Goal: Book appointment/travel/reservation

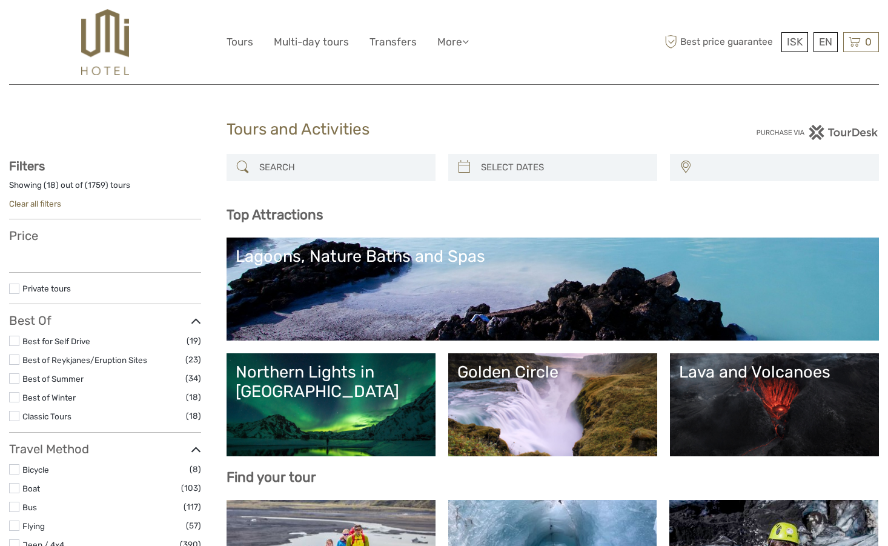
select select
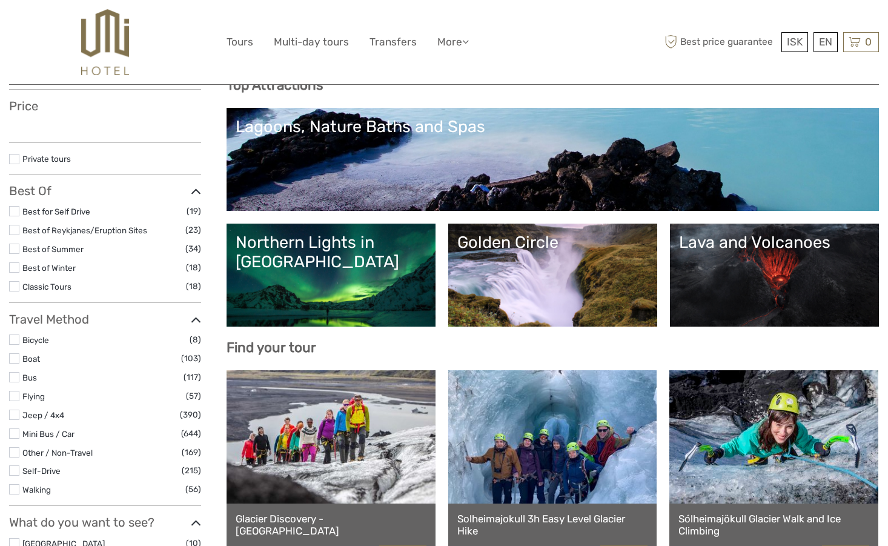
scroll to position [132, 0]
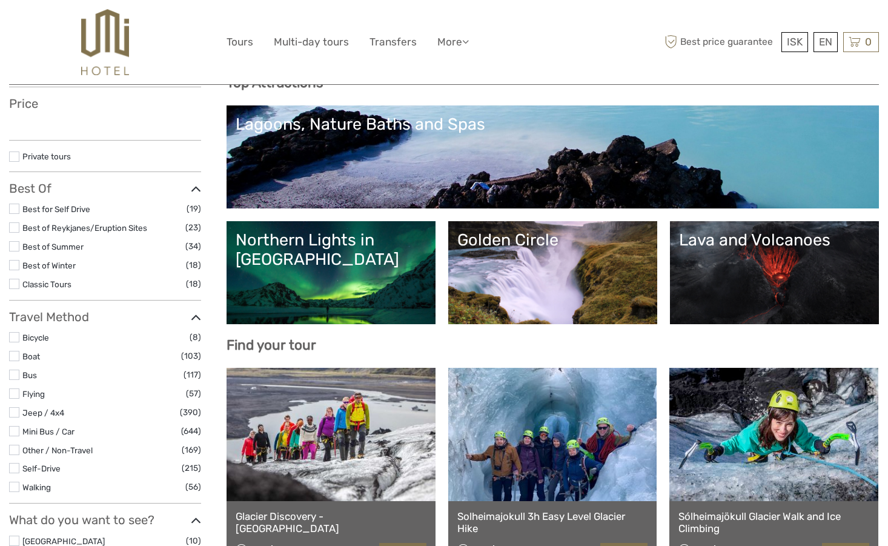
select select
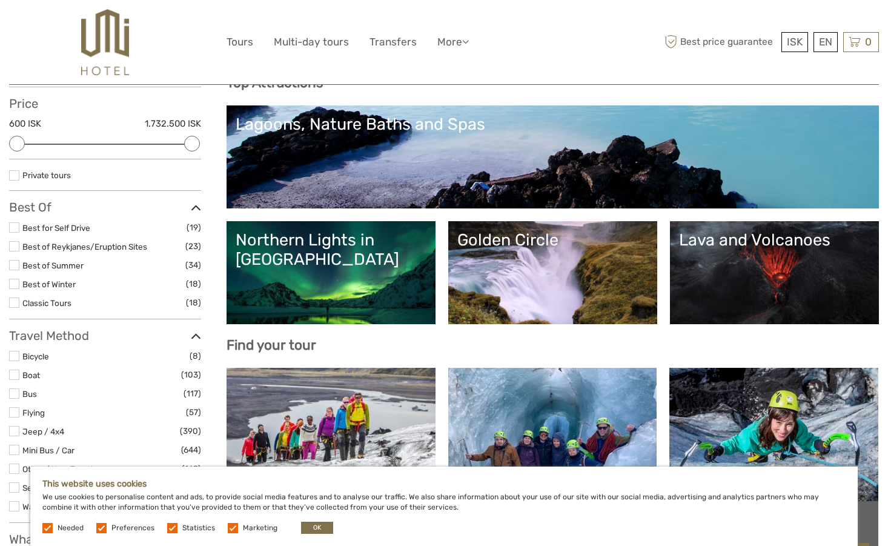
click at [374, 262] on div "Northern Lights in [GEOGRAPHIC_DATA]" at bounding box center [331, 249] width 191 height 39
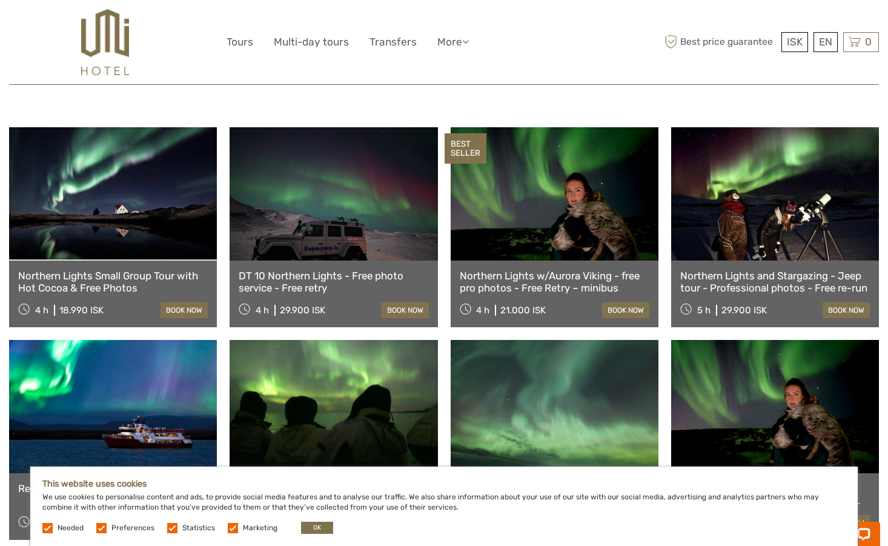
scroll to position [409, 0]
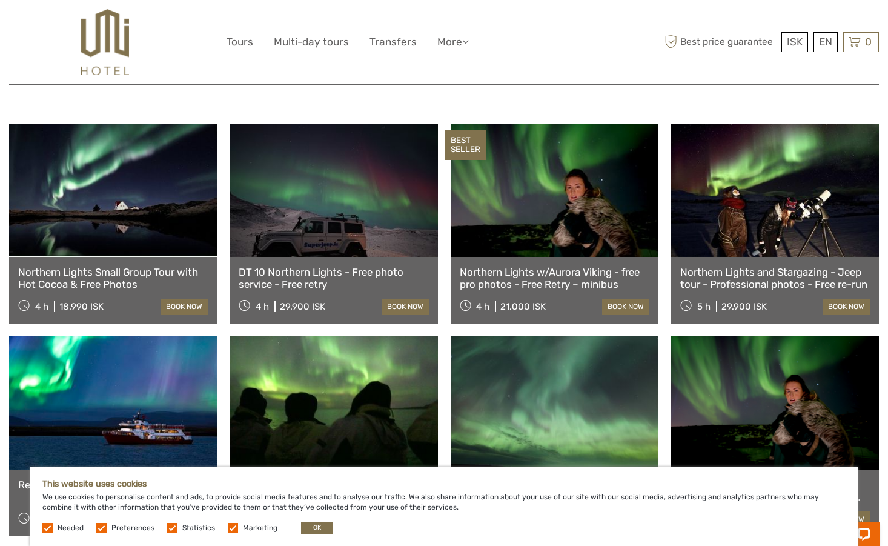
click at [149, 266] on link "Northern Lights Small Group Tour with Hot Cocoa & Free Photos" at bounding box center [113, 278] width 190 height 25
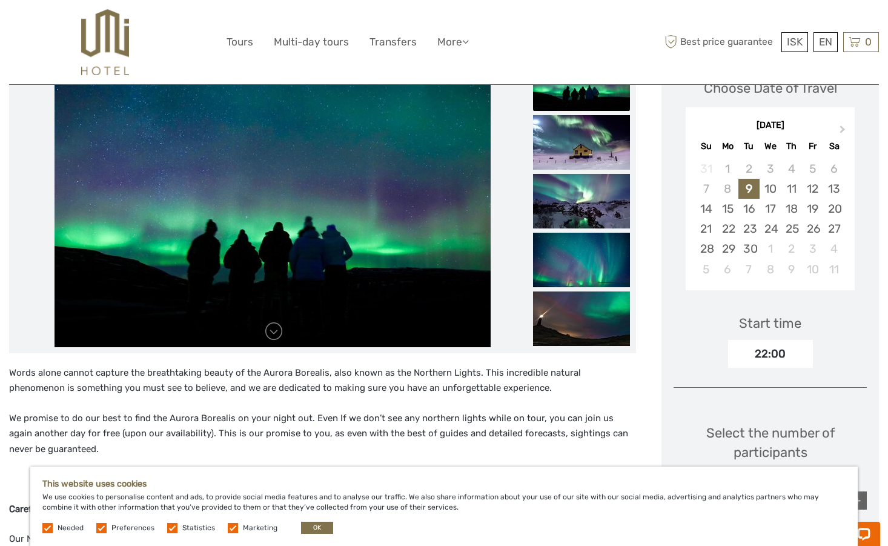
scroll to position [191, 0]
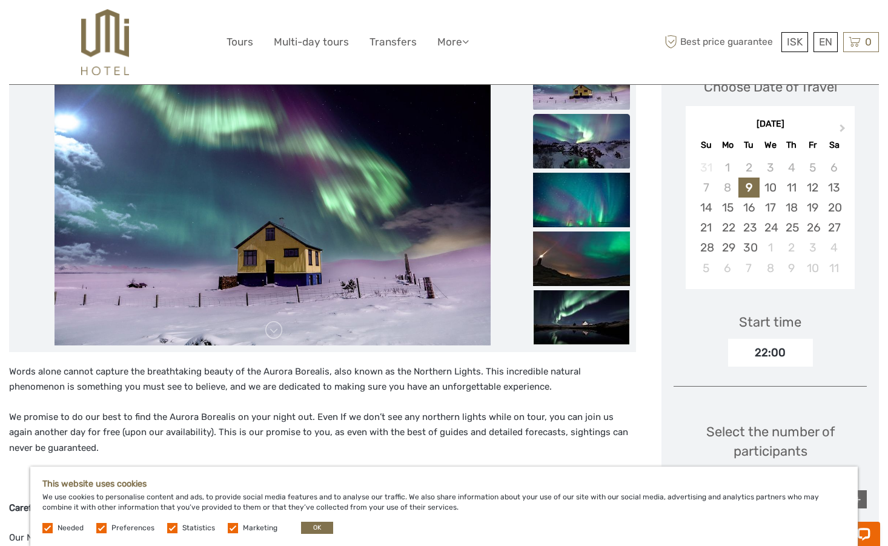
click at [607, 157] on img at bounding box center [581, 141] width 97 height 55
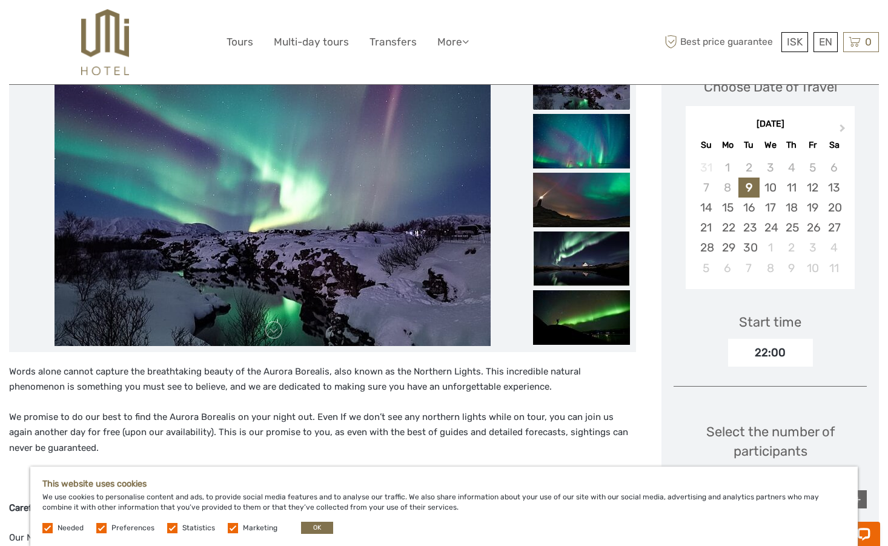
click at [607, 157] on img at bounding box center [581, 141] width 97 height 55
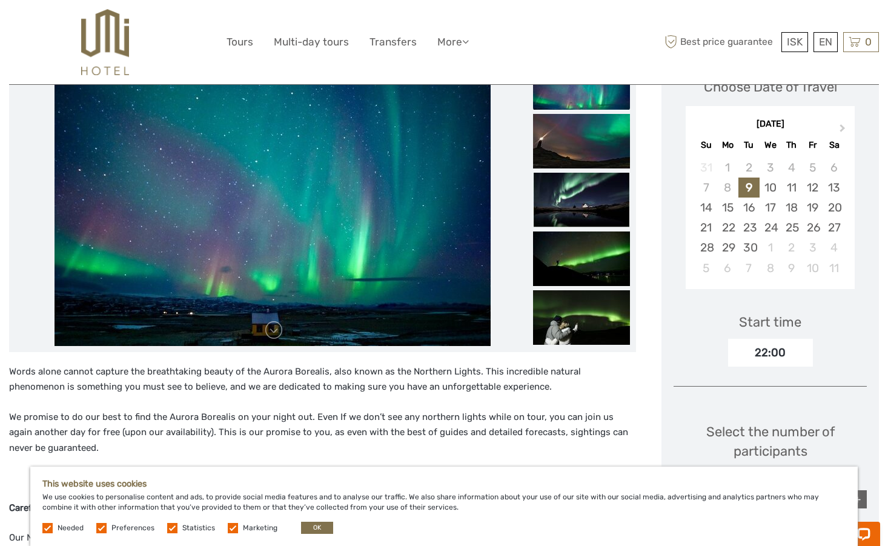
click at [607, 157] on img at bounding box center [581, 141] width 97 height 55
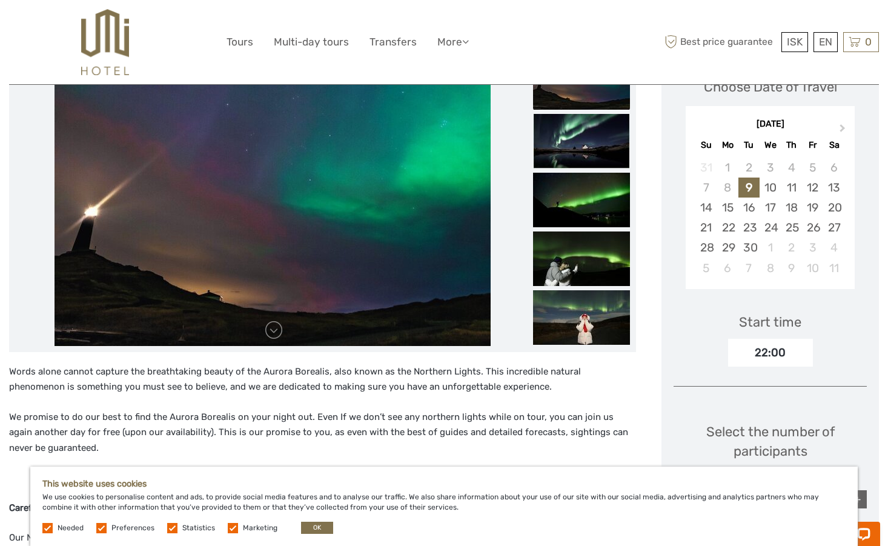
click at [607, 157] on img at bounding box center [581, 141] width 97 height 55
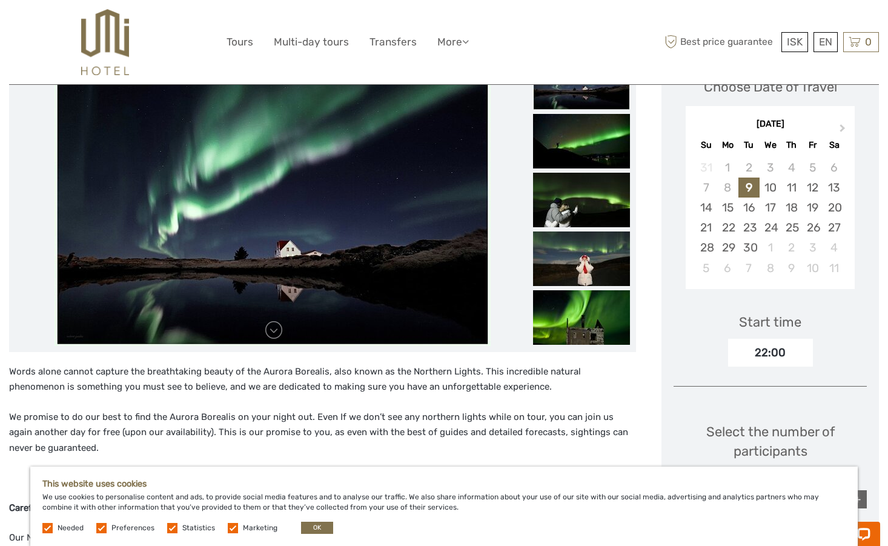
click at [607, 157] on img at bounding box center [581, 141] width 97 height 55
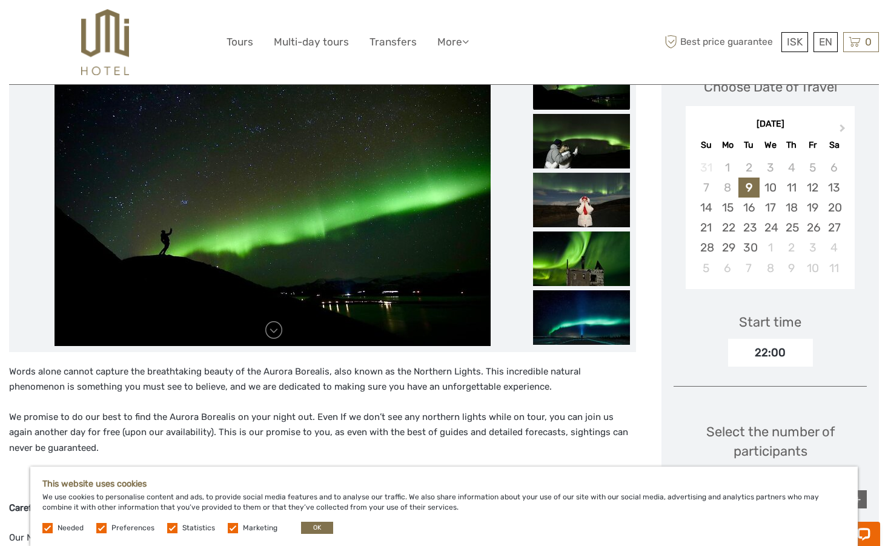
click at [607, 157] on img at bounding box center [581, 141] width 97 height 55
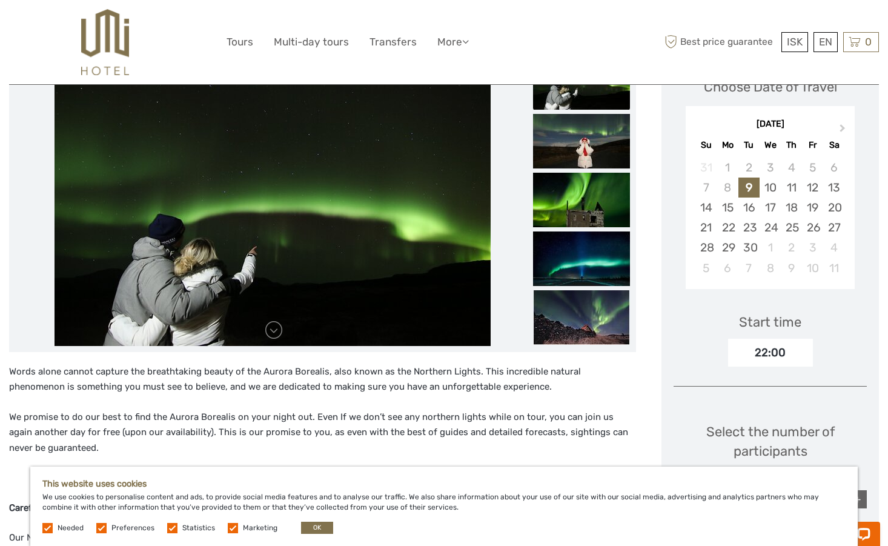
click at [607, 157] on img at bounding box center [581, 141] width 97 height 55
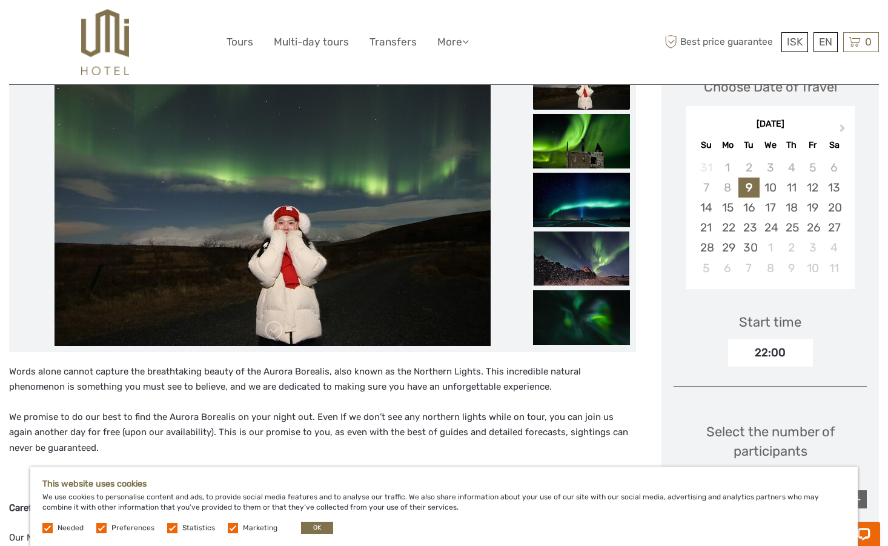
click at [607, 157] on img at bounding box center [581, 141] width 97 height 55
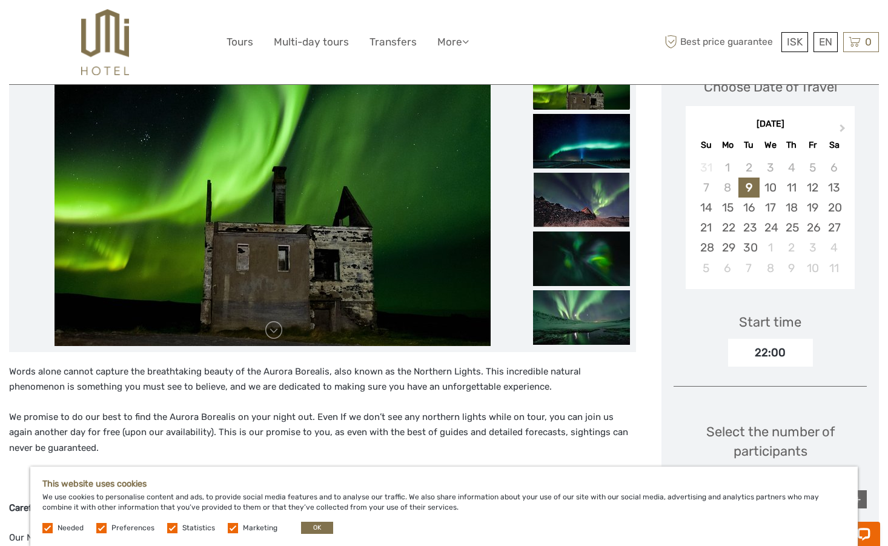
click at [607, 157] on img at bounding box center [581, 141] width 97 height 55
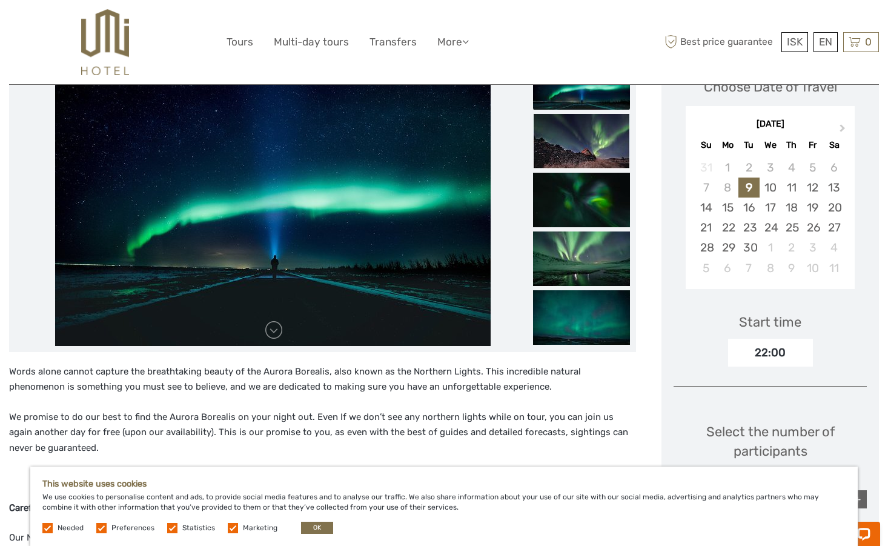
click at [607, 157] on img at bounding box center [581, 141] width 97 height 55
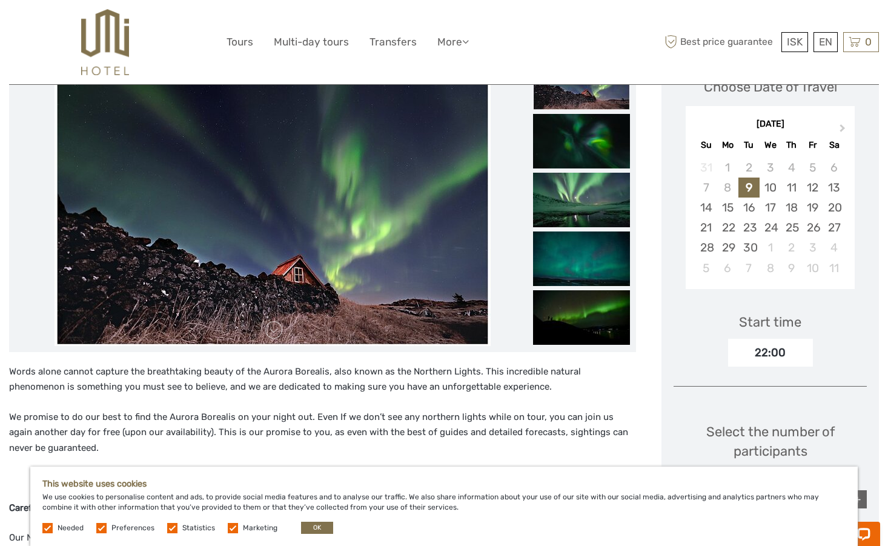
click at [607, 157] on img at bounding box center [581, 141] width 97 height 55
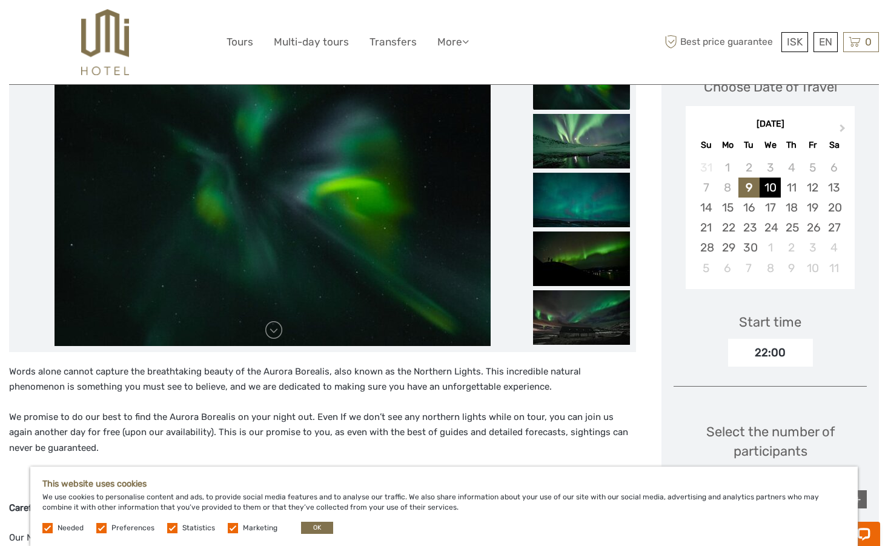
click at [773, 190] on div "10" at bounding box center [769, 187] width 21 height 20
click at [775, 234] on div "24" at bounding box center [769, 227] width 21 height 20
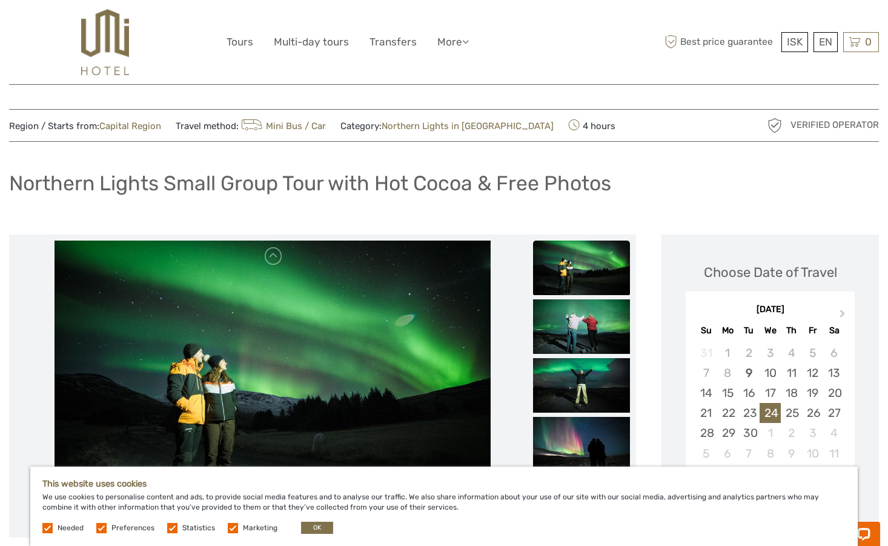
scroll to position [0, 0]
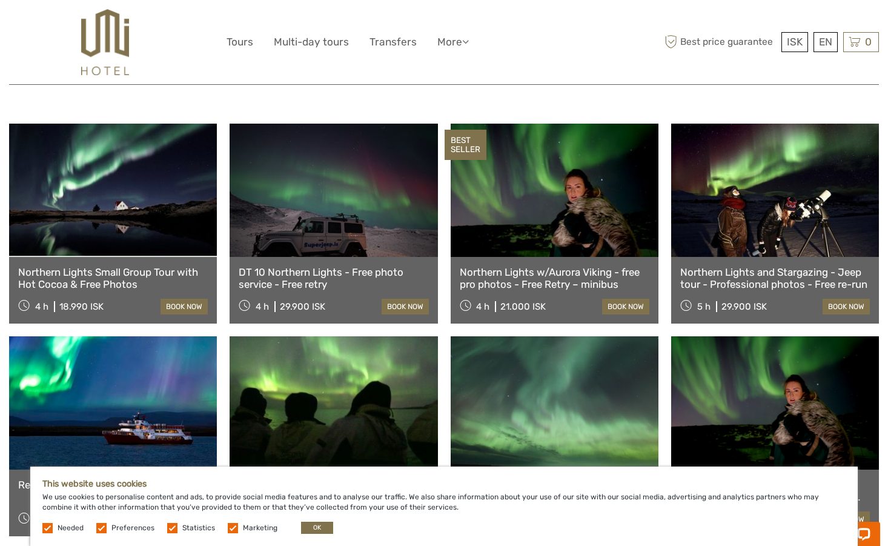
click at [308, 266] on link "DT 10 Northern Lights - Free photo service - Free retry" at bounding box center [334, 278] width 190 height 25
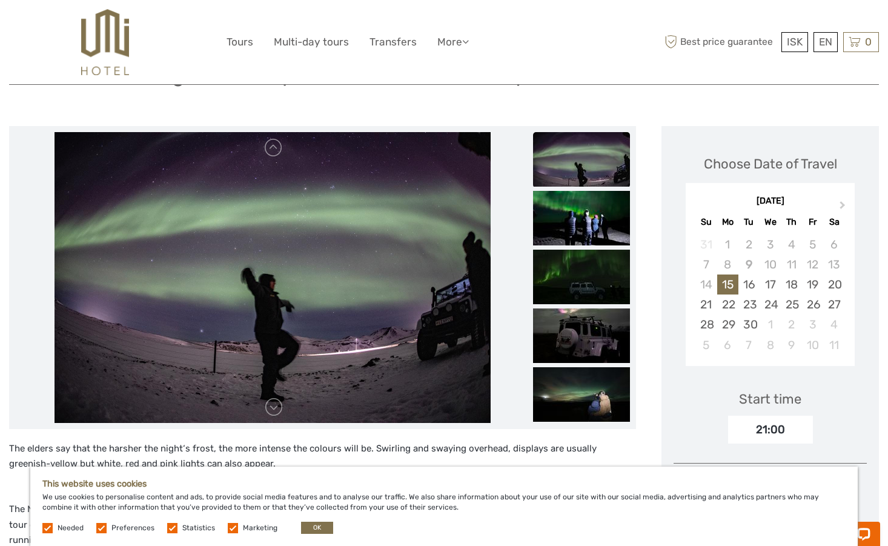
scroll to position [116, 0]
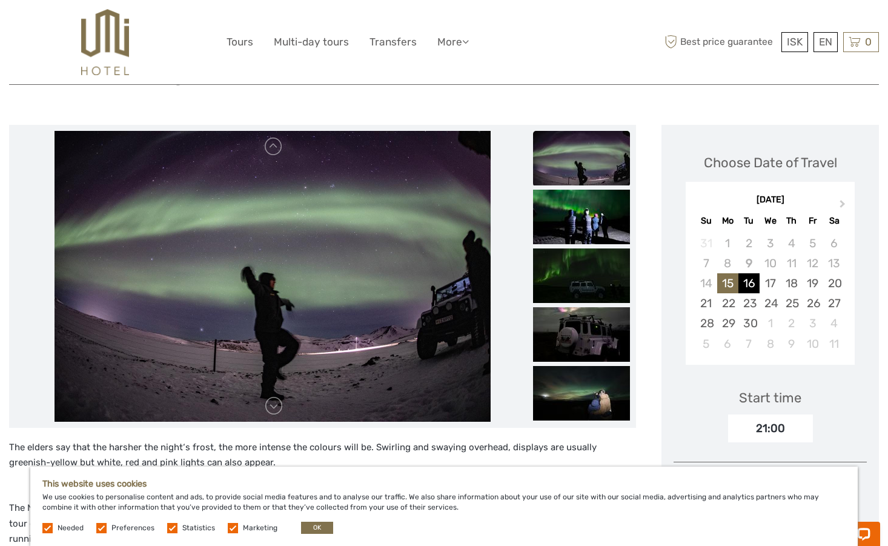
click at [756, 285] on div "16" at bounding box center [748, 283] width 21 height 20
click at [777, 283] on div "17" at bounding box center [769, 283] width 21 height 20
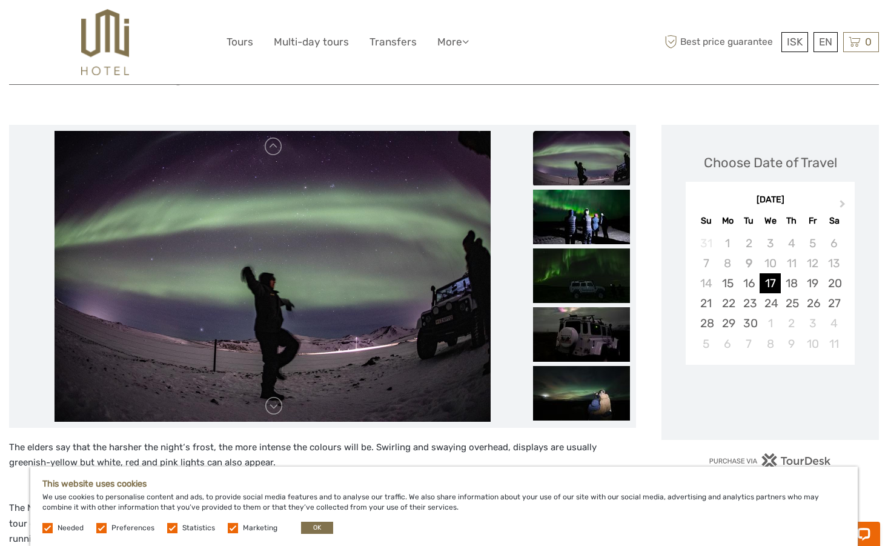
scroll to position [117, 0]
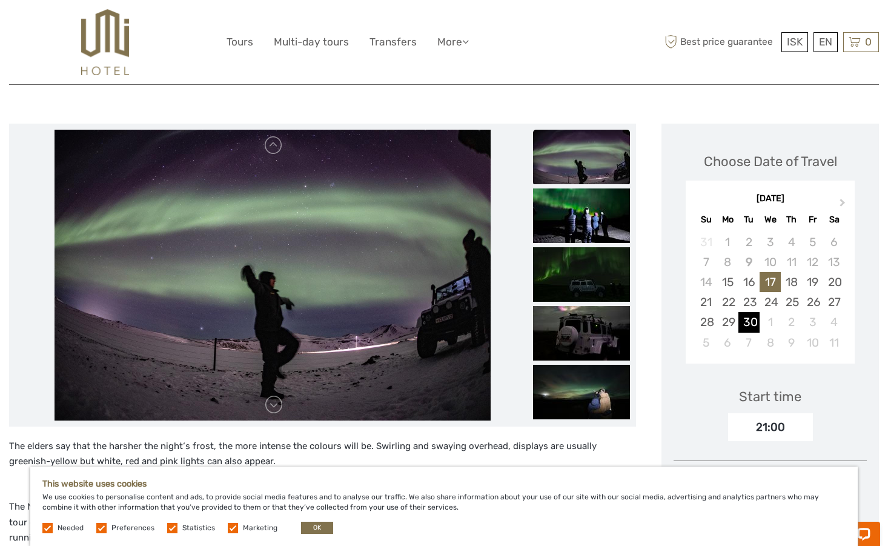
click at [746, 323] on div "30" at bounding box center [748, 322] width 21 height 20
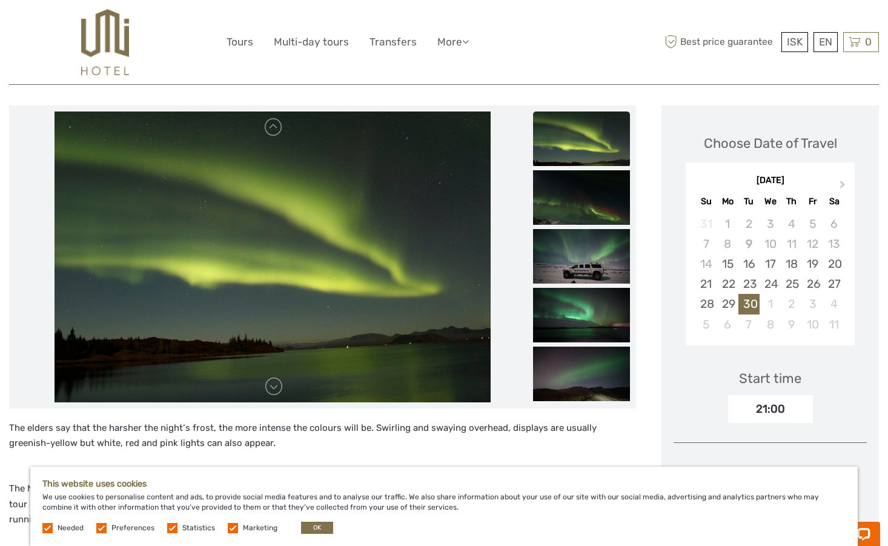
scroll to position [0, 0]
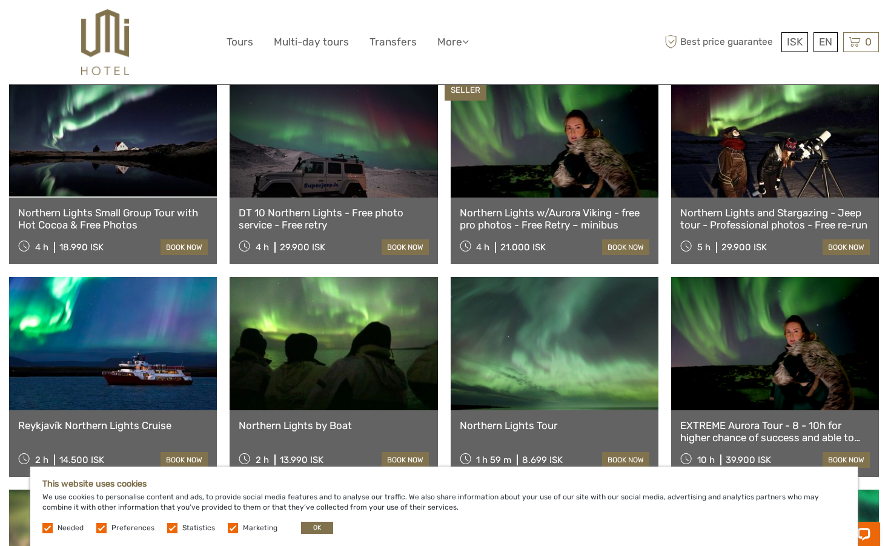
scroll to position [470, 0]
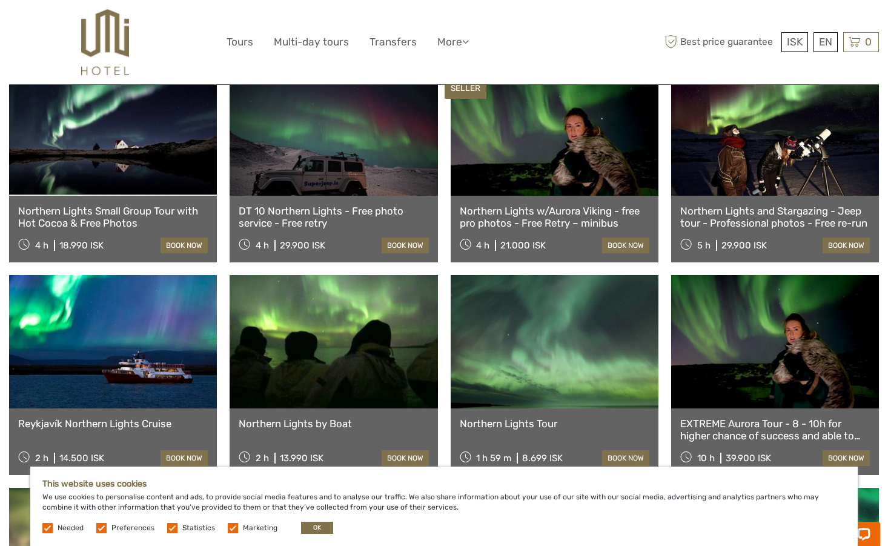
click at [572, 205] on link "Northern Lights w/Aurora Viking - free pro photos - Free Retry – minibus" at bounding box center [555, 217] width 190 height 25
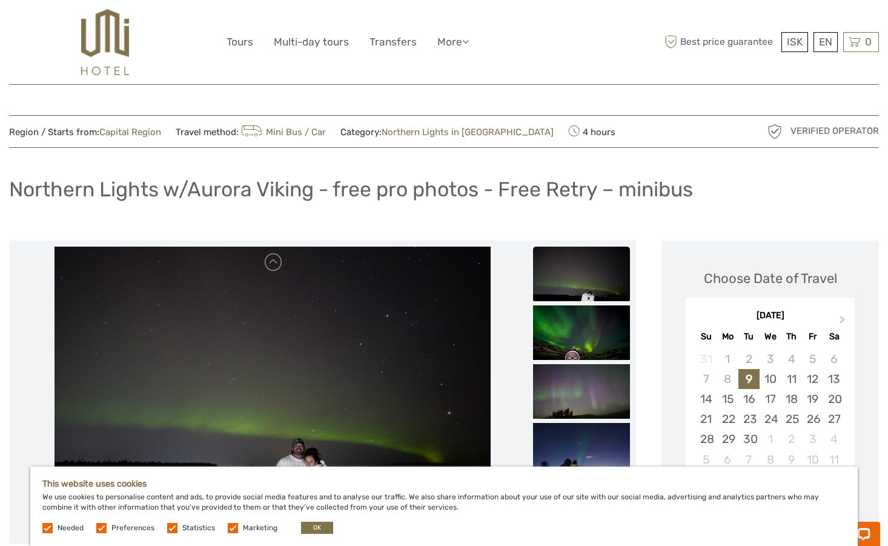
click at [141, 133] on link "Capital Region" at bounding box center [130, 132] width 62 height 11
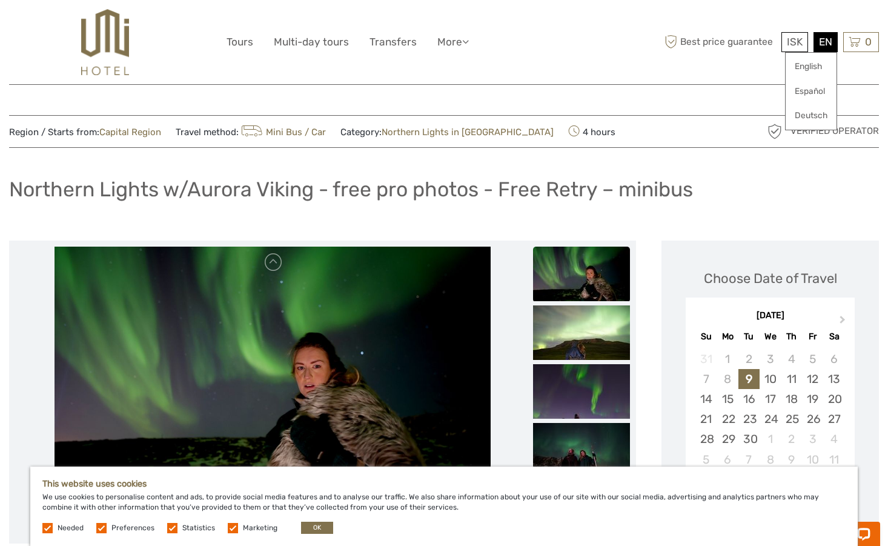
click at [830, 44] on div "EN English Español Deutsch" at bounding box center [825, 42] width 24 height 20
click at [811, 69] on link "English" at bounding box center [811, 67] width 51 height 22
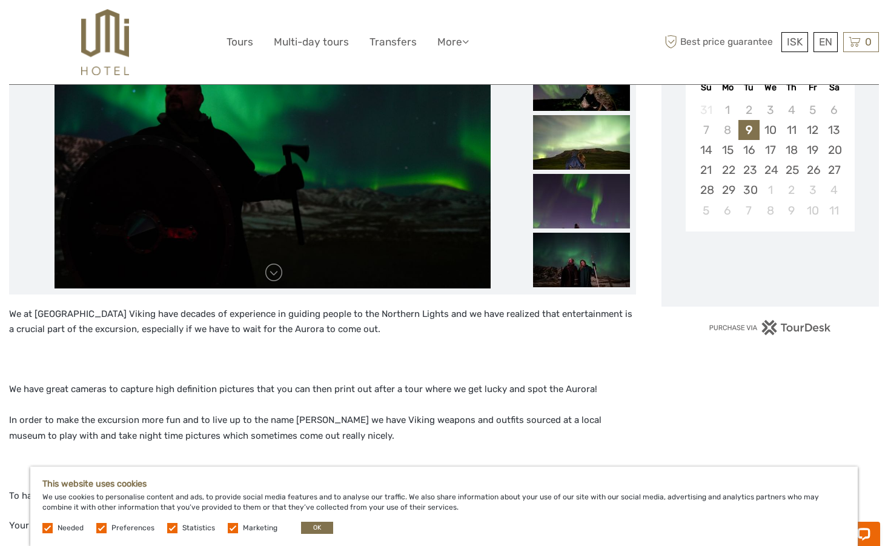
scroll to position [253, 0]
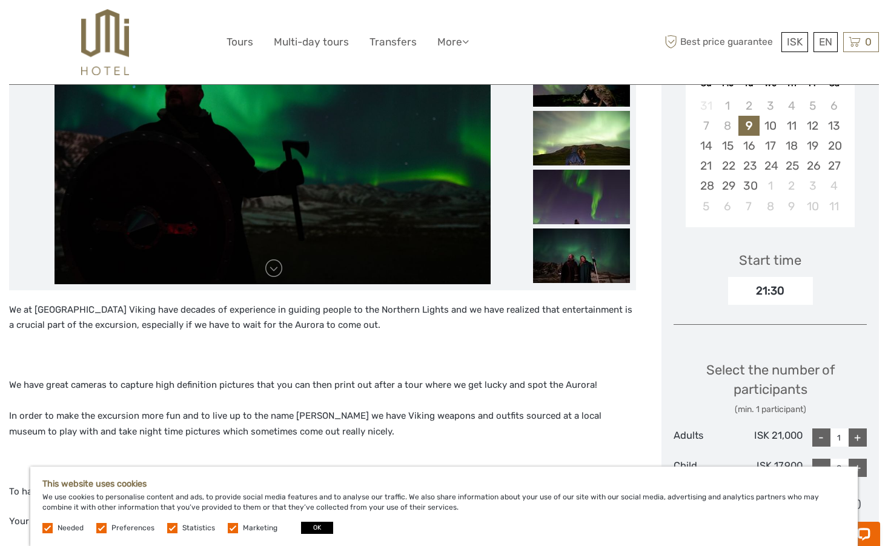
click at [318, 534] on div "This website uses cookies We use cookies to personalise content and ads, to pro…" at bounding box center [443, 505] width 827 height 79
click at [319, 531] on button "OK" at bounding box center [317, 527] width 32 height 12
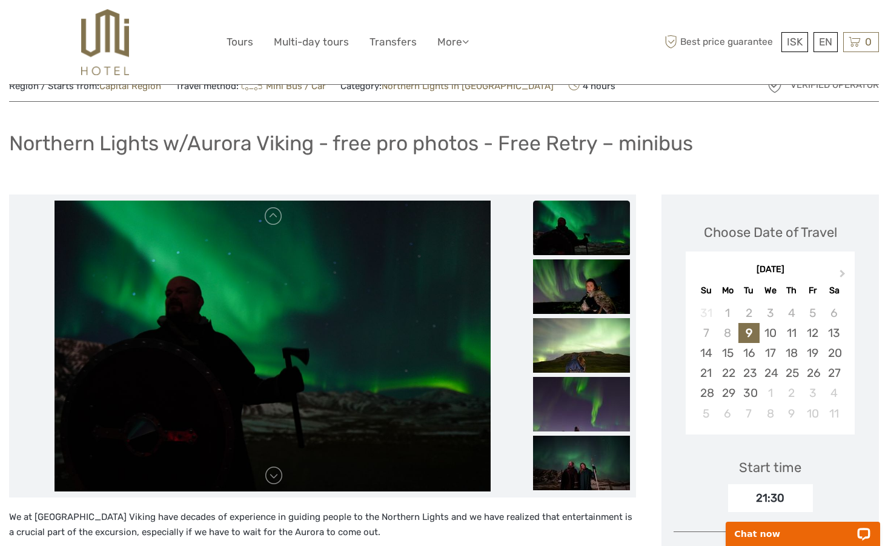
scroll to position [0, 0]
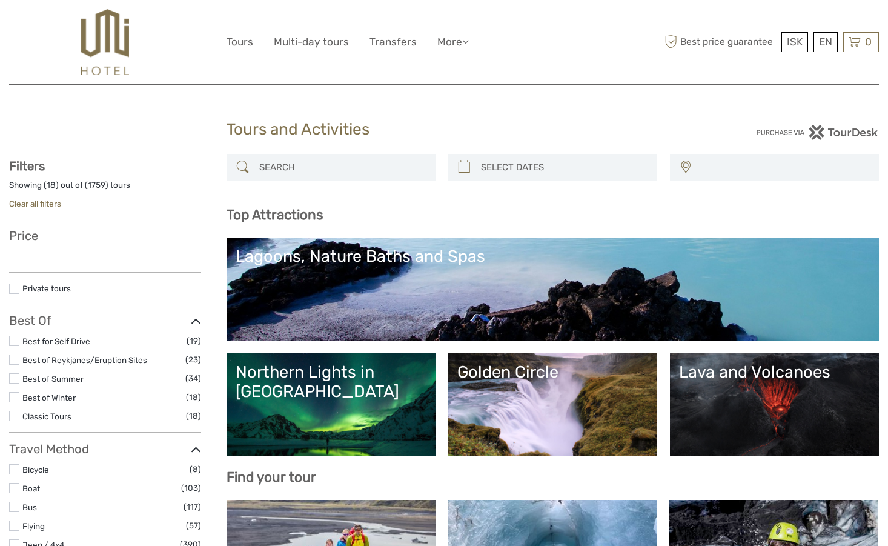
select select
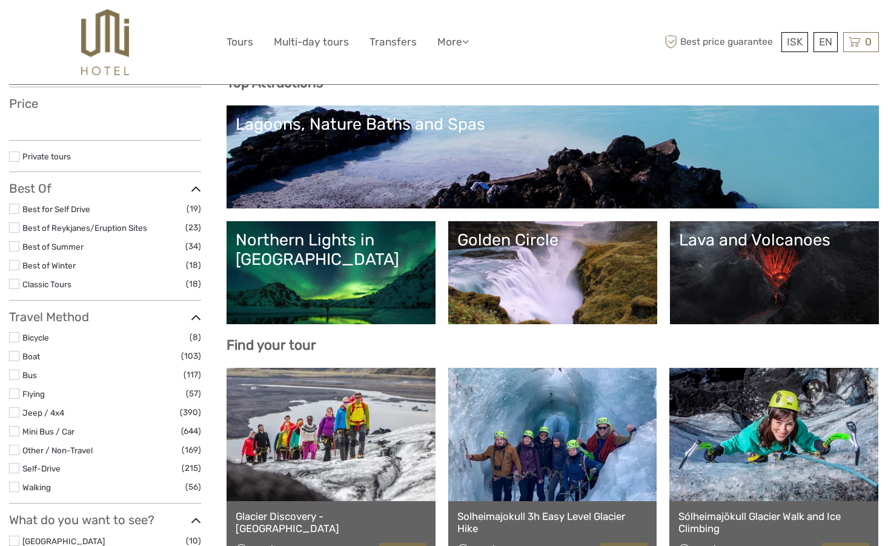
select select
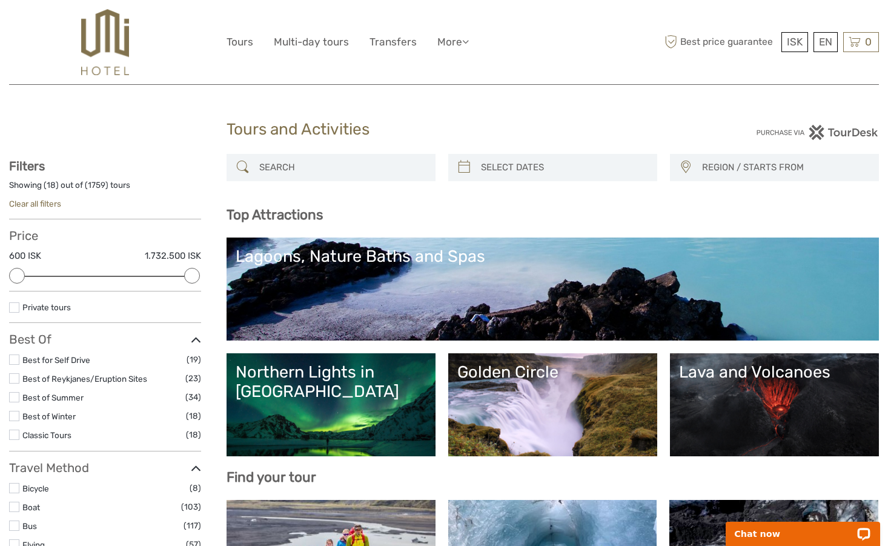
scroll to position [0, 0]
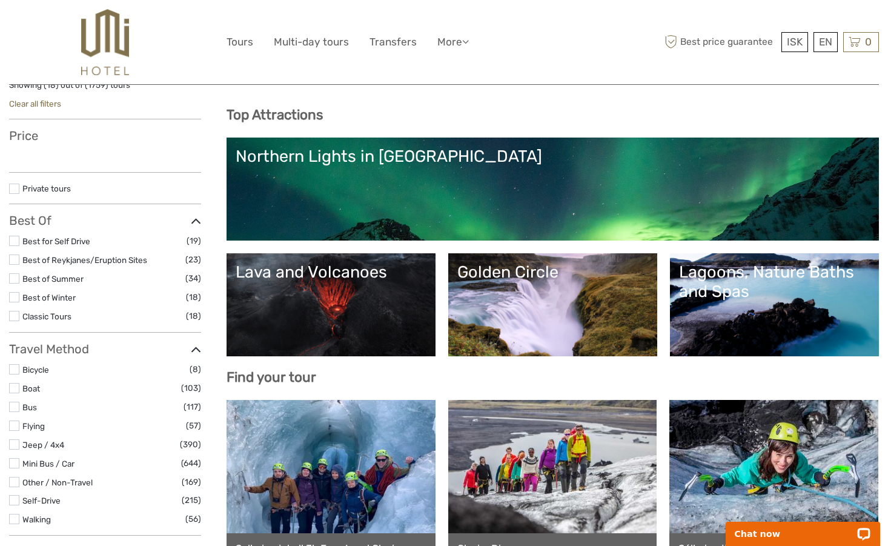
scroll to position [101, 0]
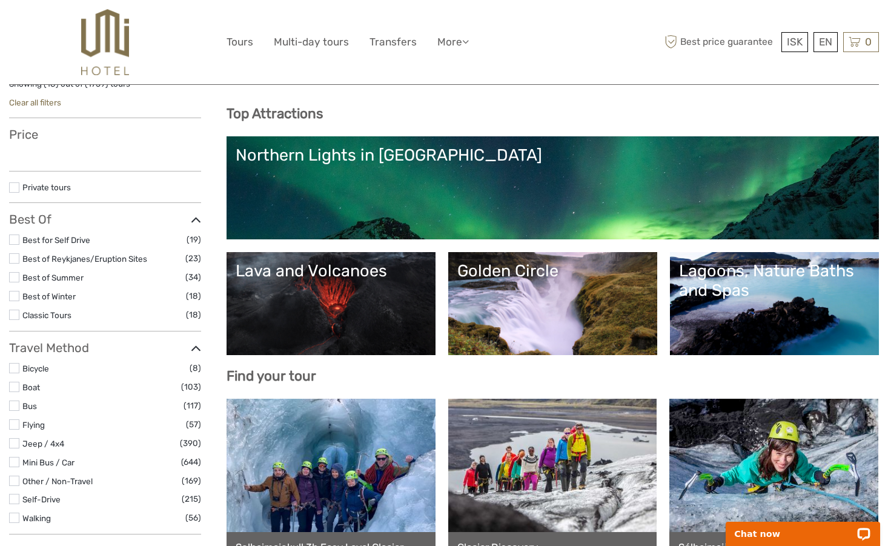
select select
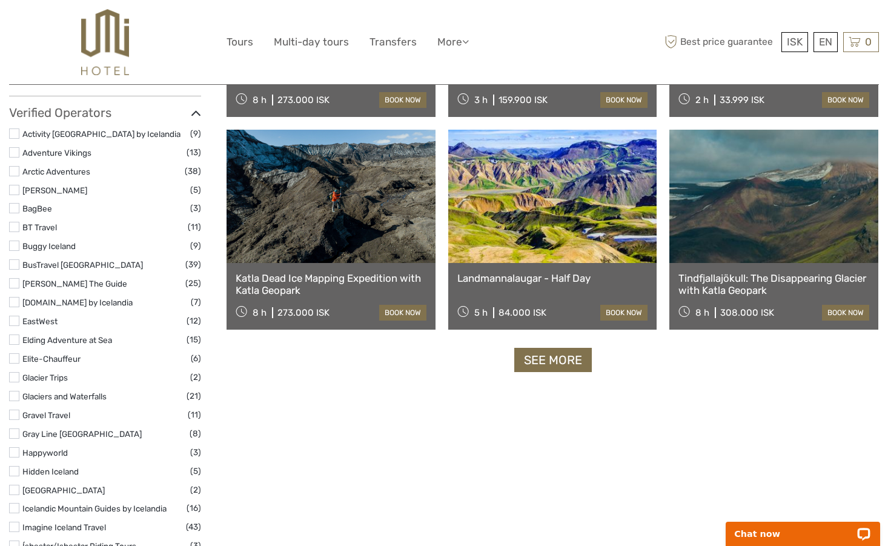
scroll to position [1435, 0]
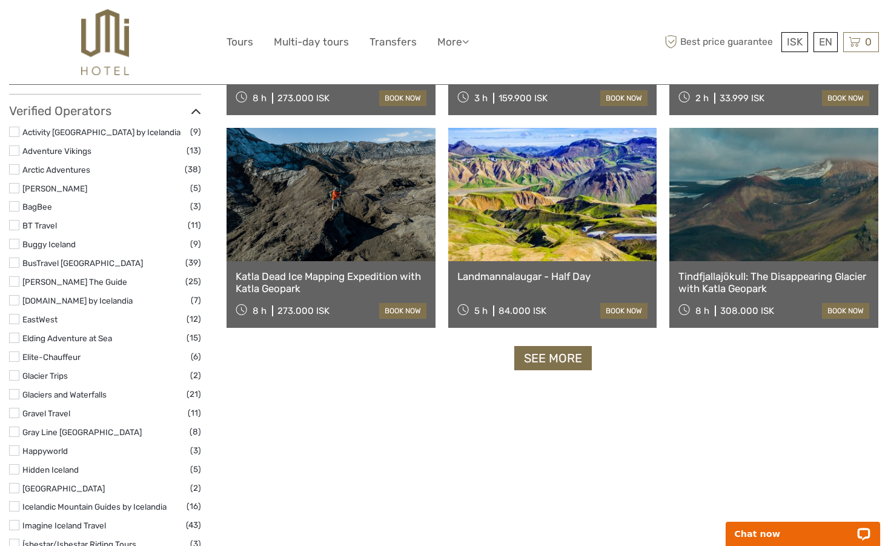
click at [532, 272] on link "Landmannalaugar - Half Day" at bounding box center [552, 276] width 191 height 12
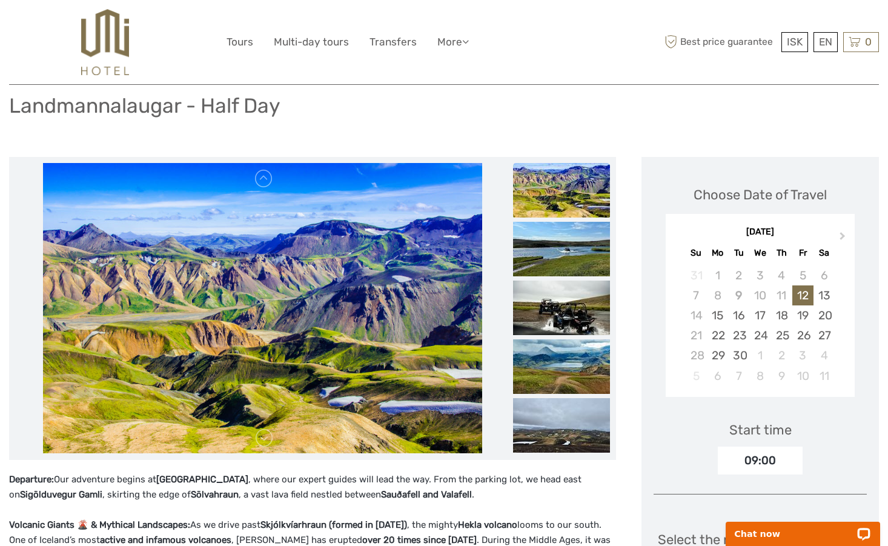
scroll to position [82, 0]
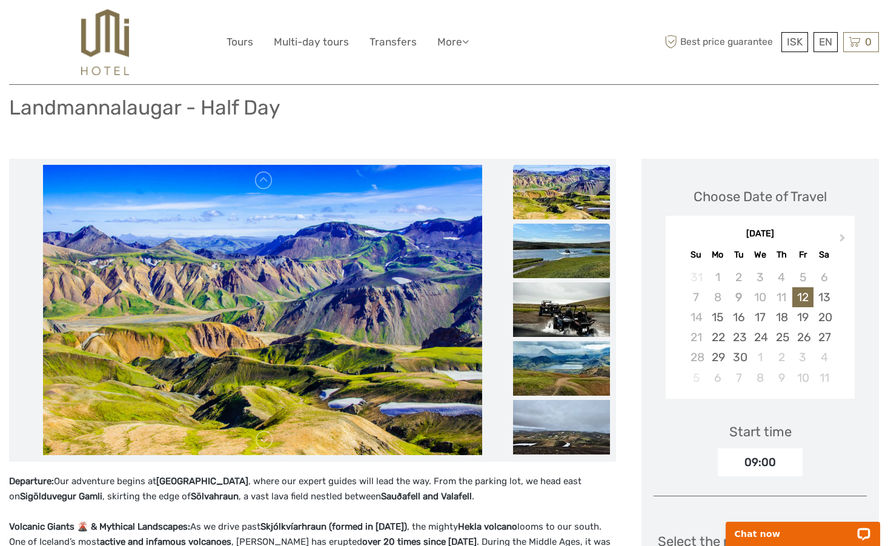
click at [571, 259] on img at bounding box center [561, 250] width 97 height 55
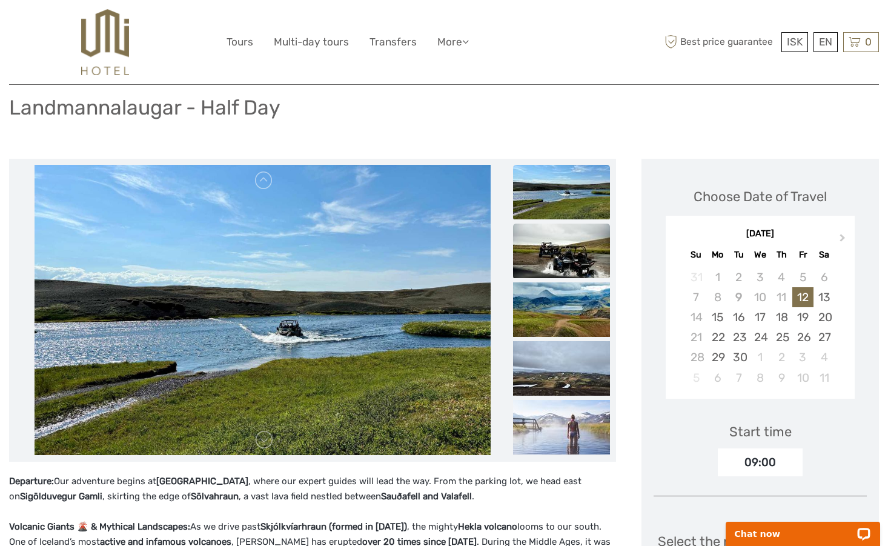
click at [571, 259] on img at bounding box center [561, 250] width 97 height 55
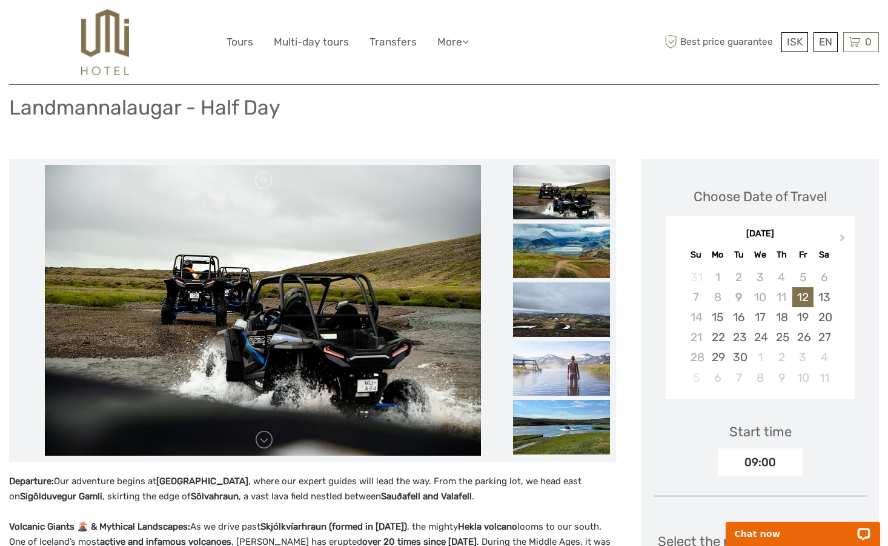
click at [571, 259] on img at bounding box center [561, 250] width 97 height 55
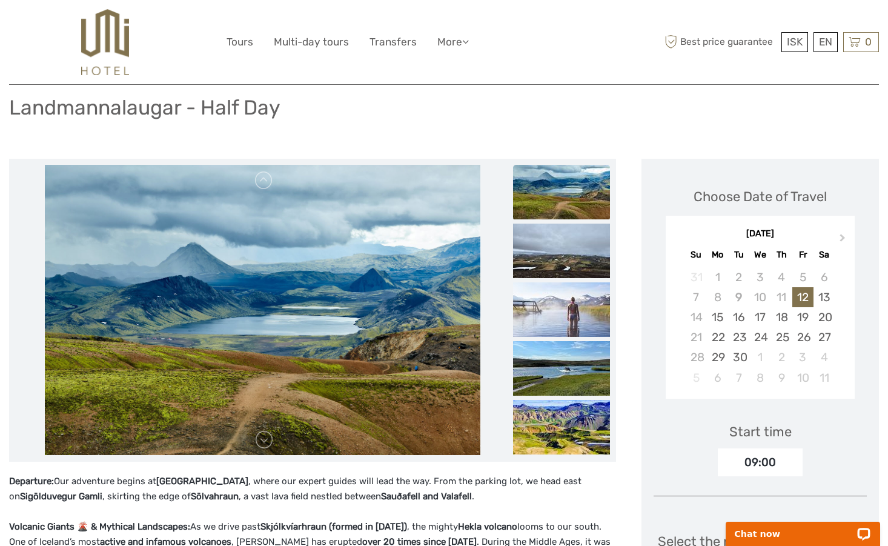
click at [571, 259] on img at bounding box center [561, 250] width 97 height 55
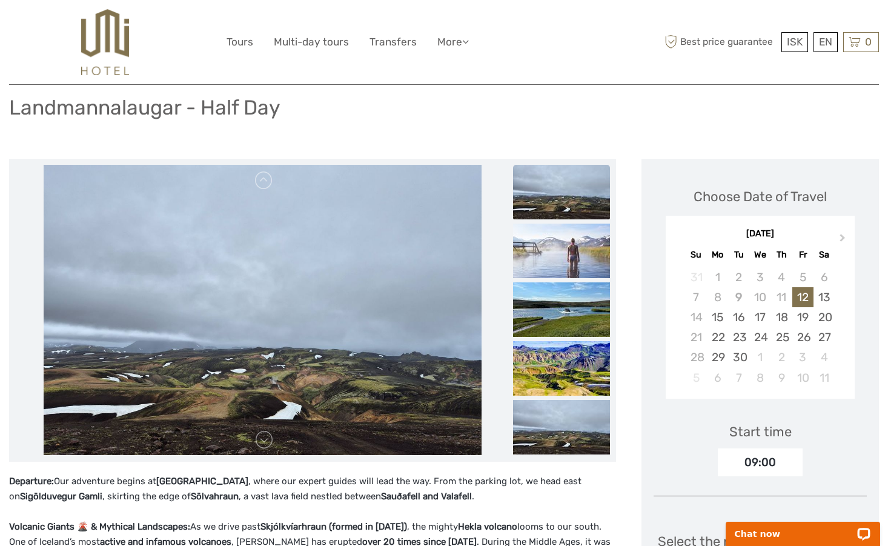
click at [571, 259] on img at bounding box center [561, 250] width 97 height 55
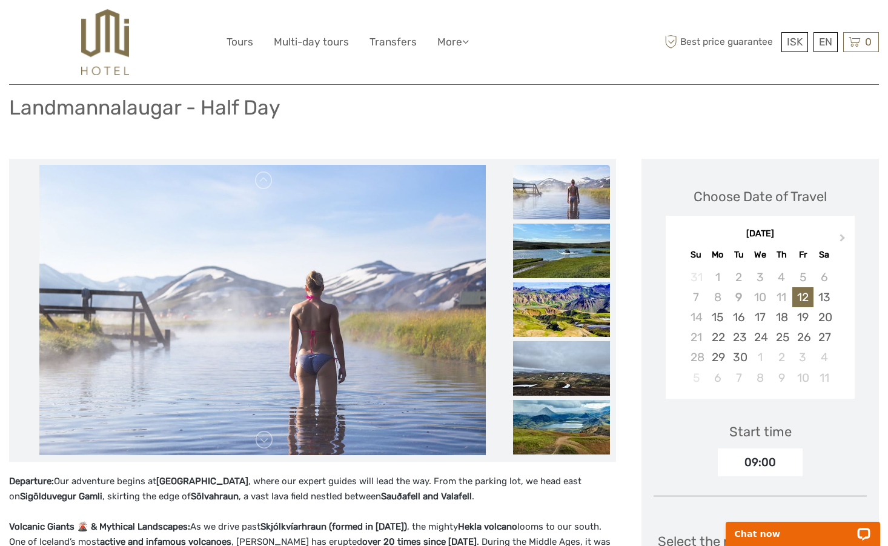
click at [571, 259] on img at bounding box center [561, 250] width 97 height 55
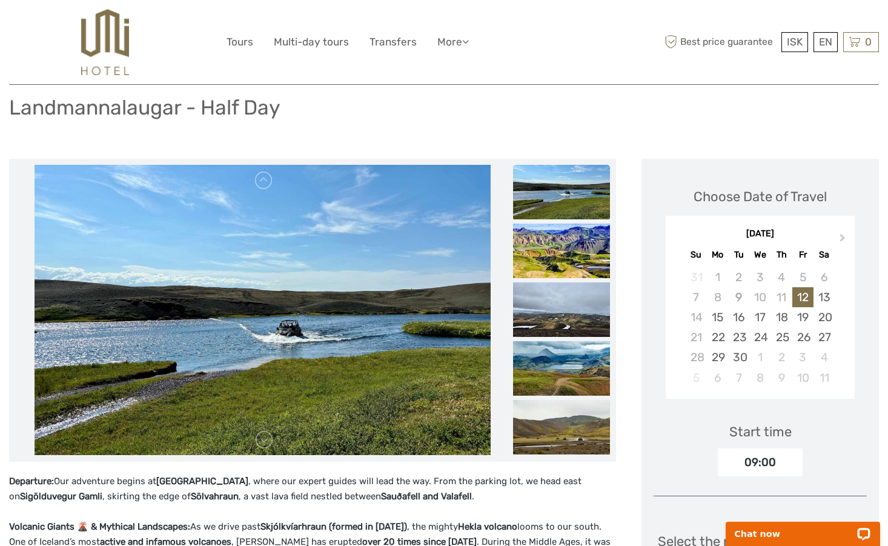
click at [571, 259] on img at bounding box center [561, 250] width 97 height 55
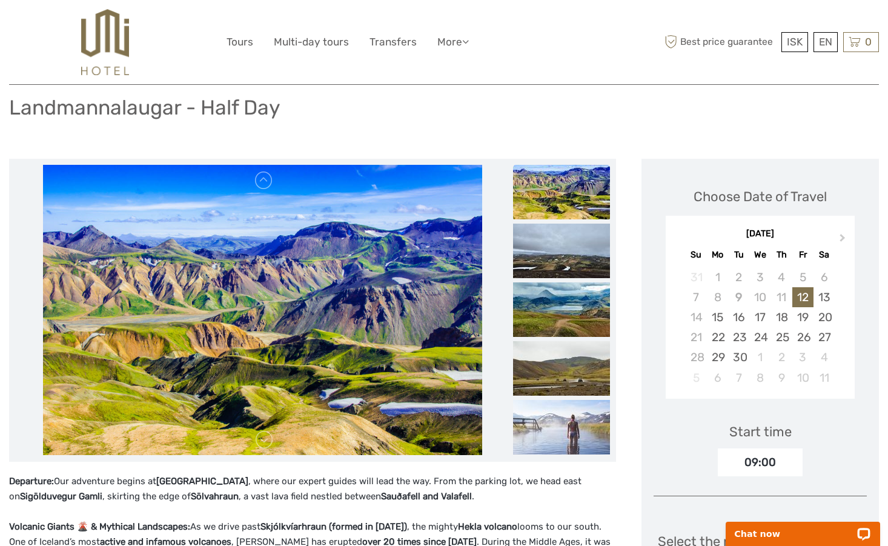
click at [571, 259] on img at bounding box center [561, 250] width 97 height 55
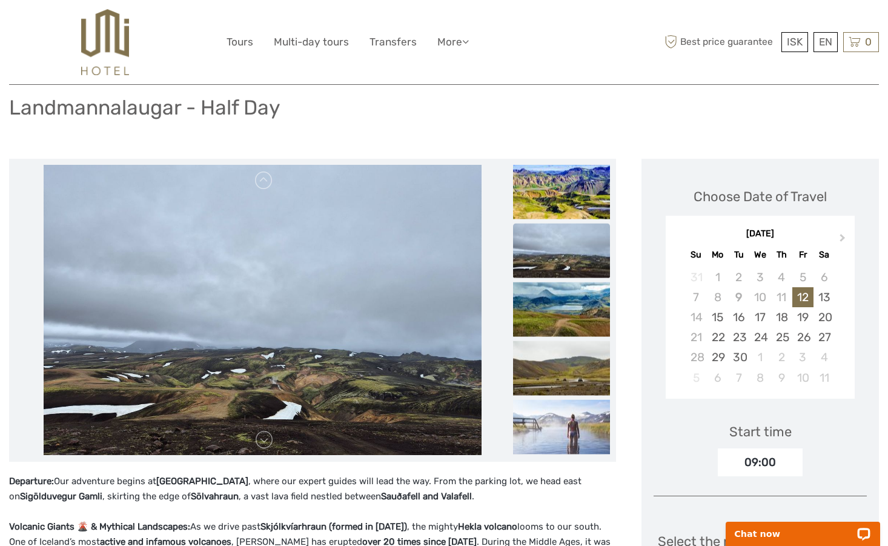
click at [571, 259] on img at bounding box center [561, 250] width 97 height 55
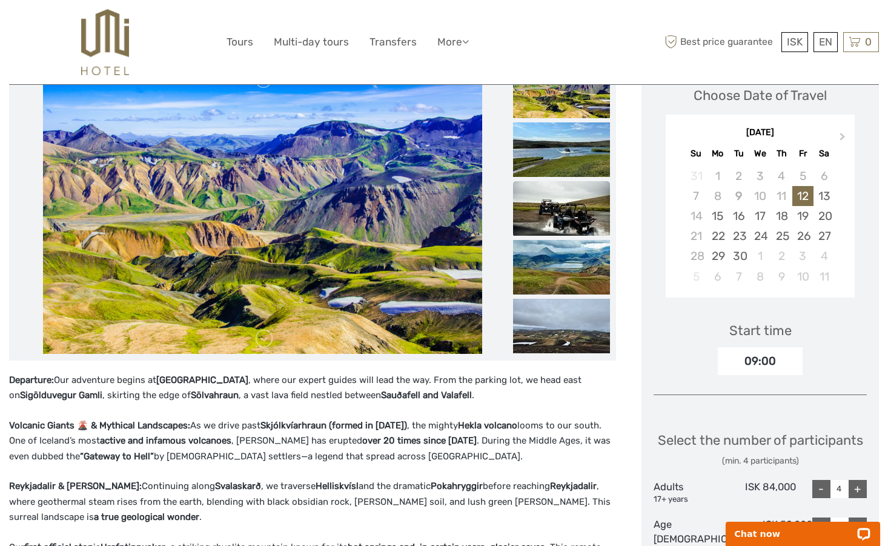
scroll to position [0, 0]
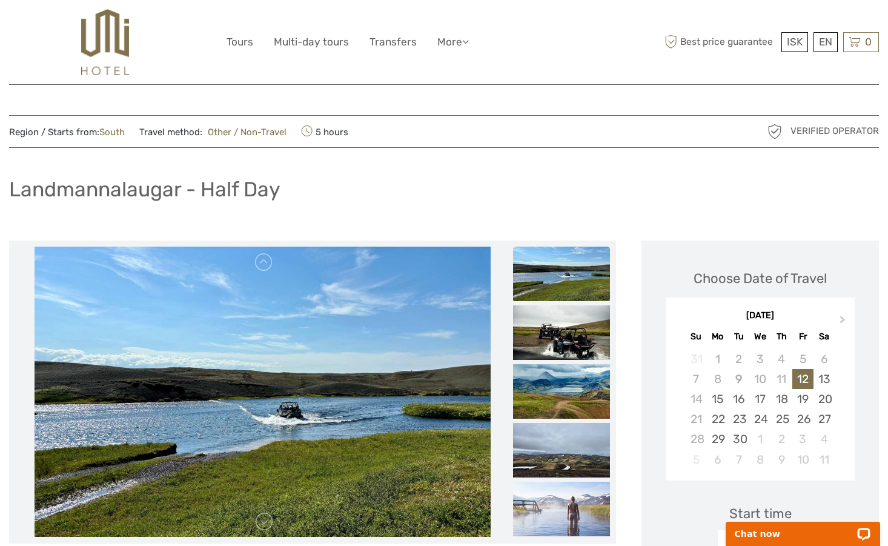
click at [110, 132] on link "South" at bounding box center [111, 132] width 25 height 11
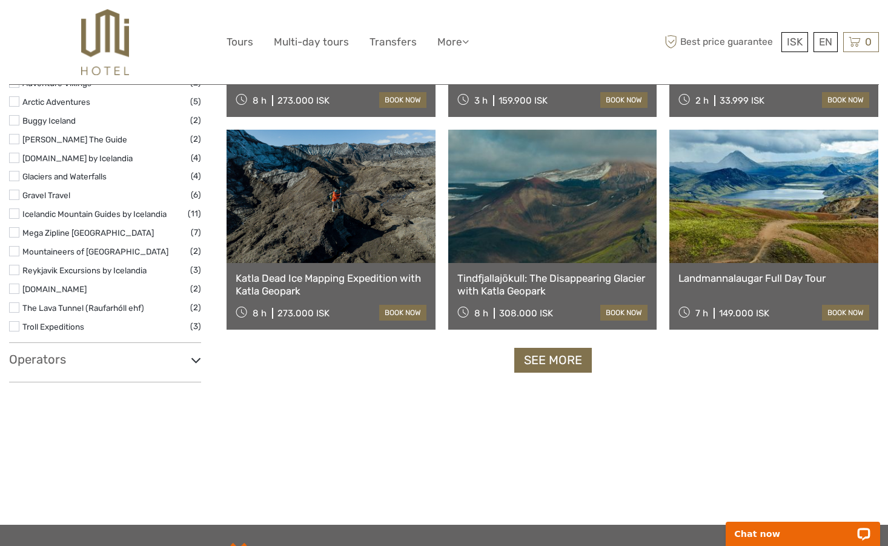
scroll to position [1166, 0]
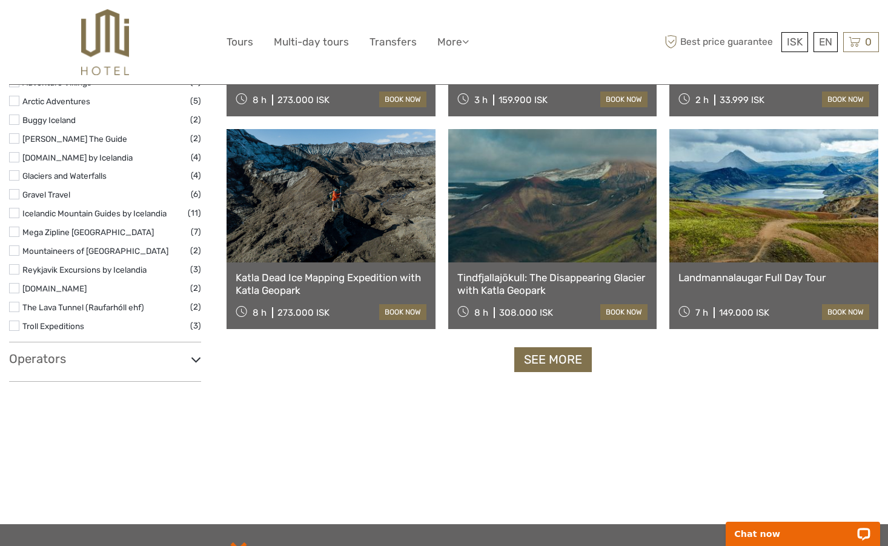
click at [559, 365] on link "See more" at bounding box center [553, 359] width 78 height 25
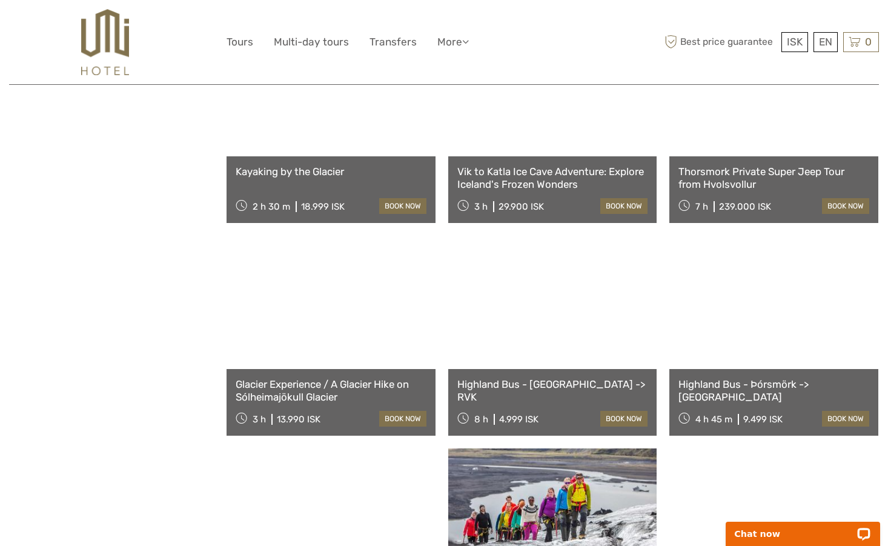
scroll to position [1934, 0]
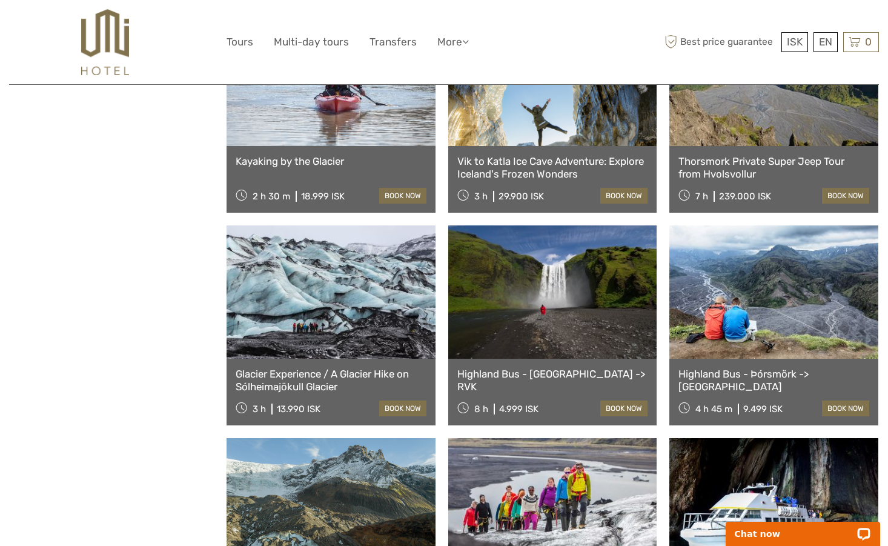
click at [784, 336] on link at bounding box center [773, 291] width 209 height 133
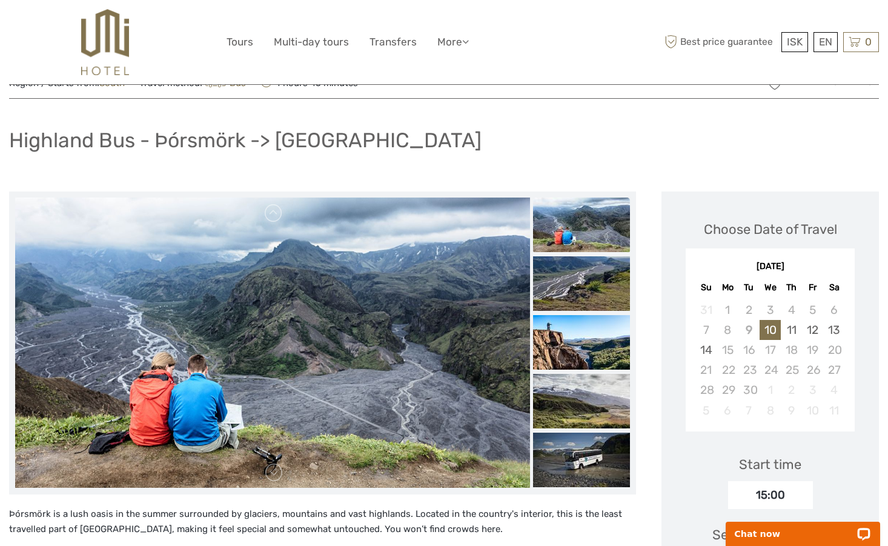
scroll to position [47, 0]
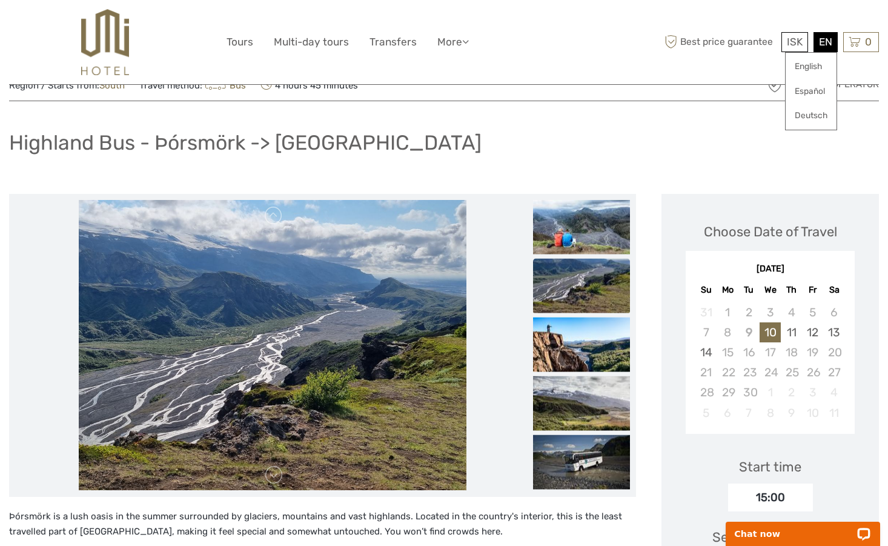
click at [822, 47] on div "EN English Español Deutsch" at bounding box center [825, 42] width 24 height 20
click at [803, 68] on link "English" at bounding box center [811, 67] width 51 height 22
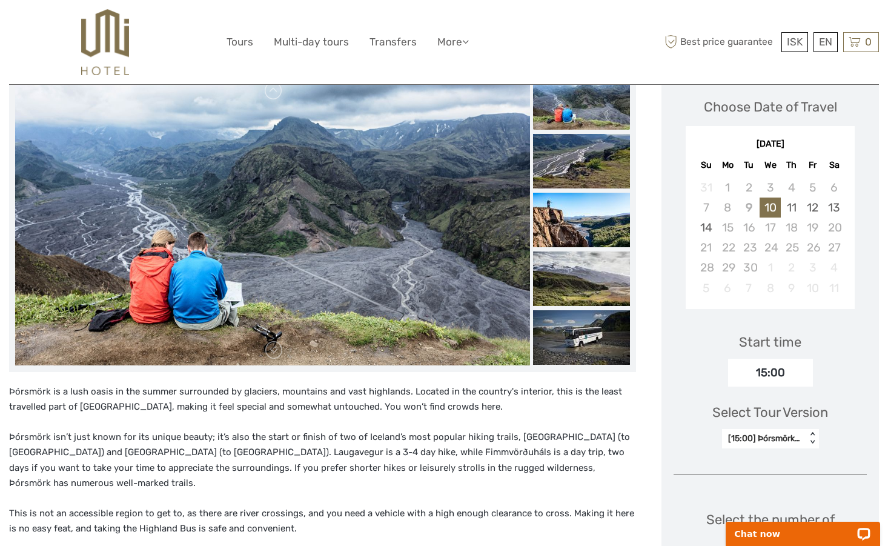
scroll to position [180, 0]
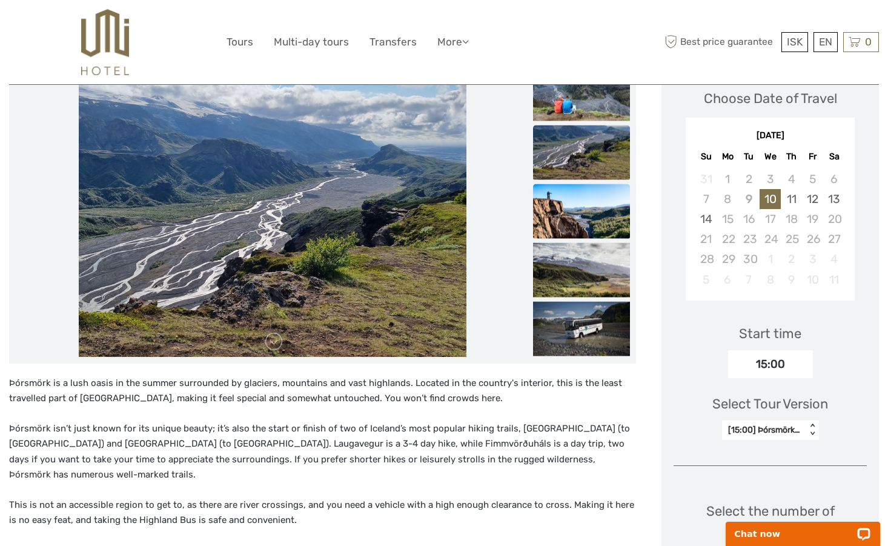
click at [595, 214] on img at bounding box center [581, 211] width 97 height 55
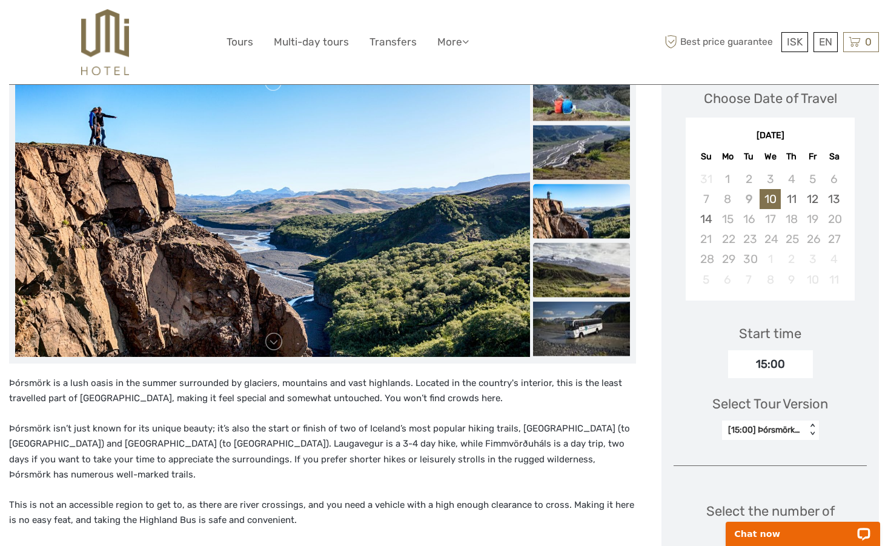
click at [600, 268] on img at bounding box center [581, 269] width 97 height 55
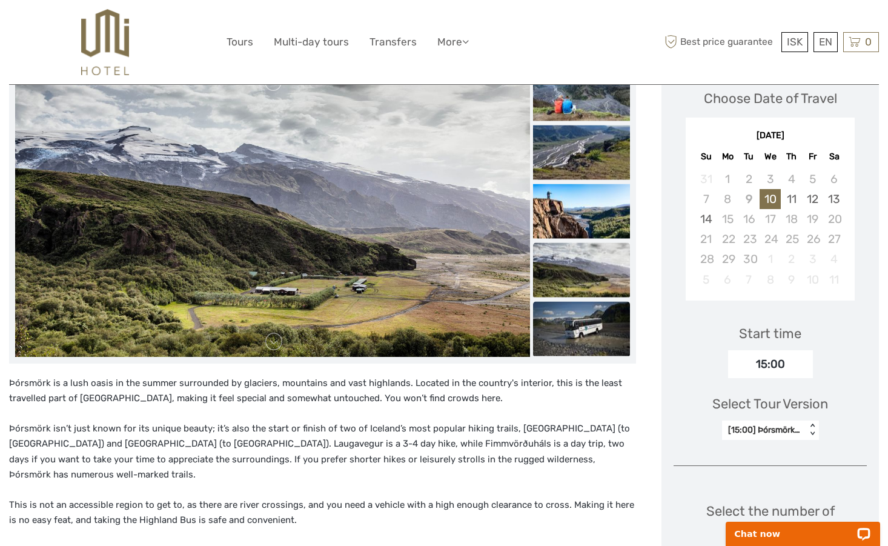
click at [598, 309] on img at bounding box center [581, 328] width 97 height 55
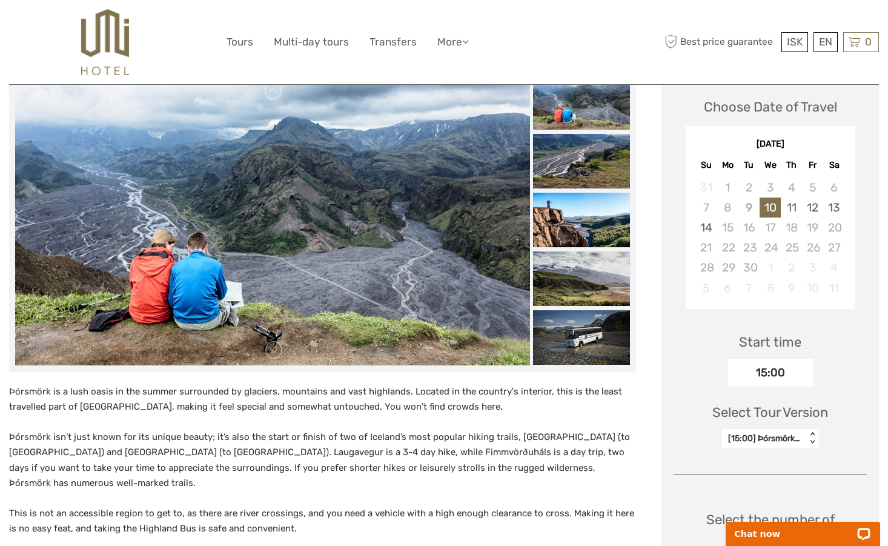
scroll to position [168, 0]
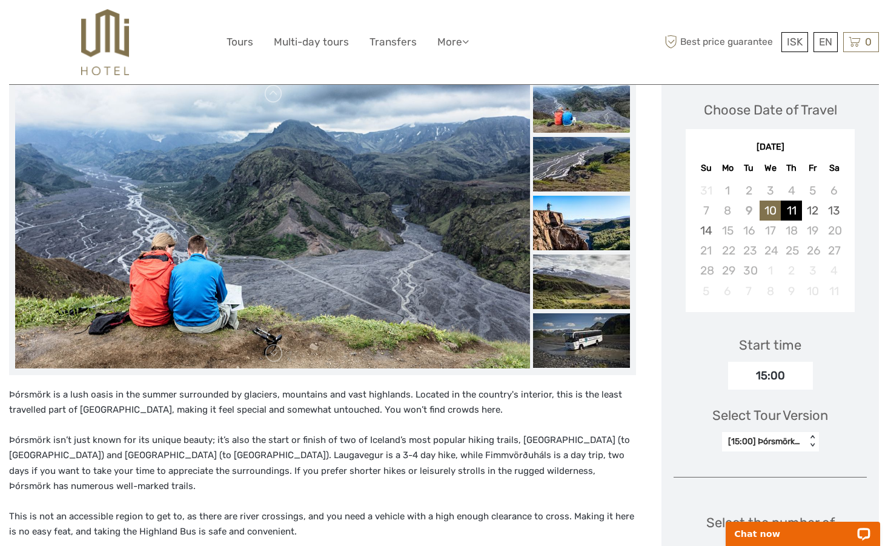
click at [790, 211] on div "11" at bounding box center [791, 210] width 21 height 20
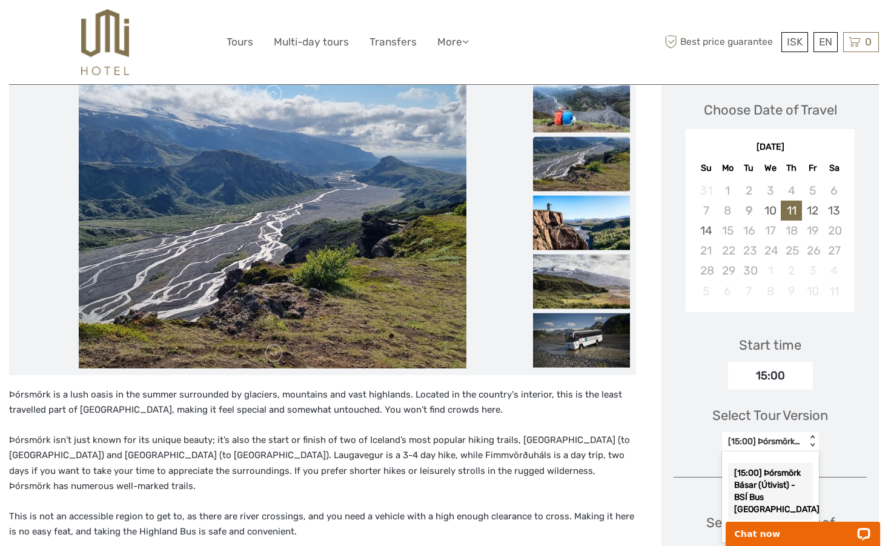
click at [815, 438] on div "< >" at bounding box center [812, 441] width 10 height 13
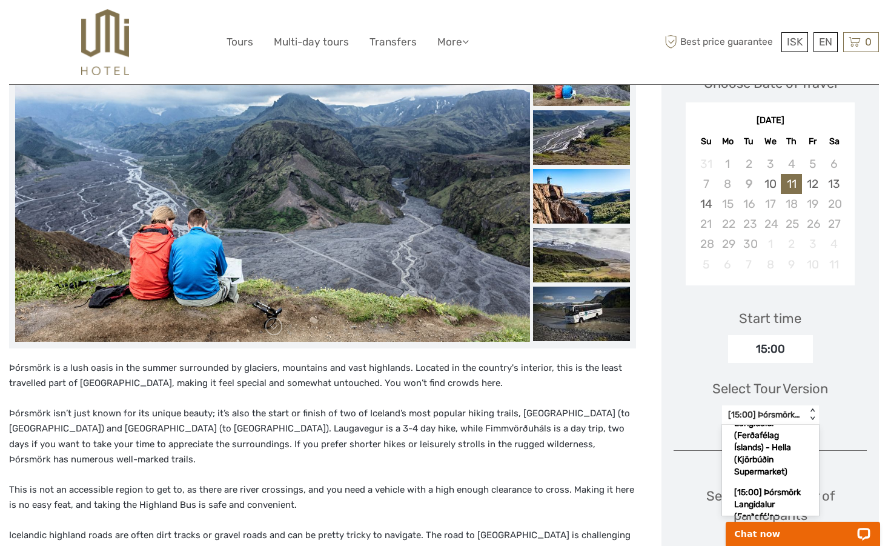
scroll to position [705, 0]
click at [787, 452] on div "[15:00] Þórsmörk Langidalur (Ferðafélag Íslands) - Hella (Kjörbúðin Supermarket)" at bounding box center [770, 470] width 85 height 81
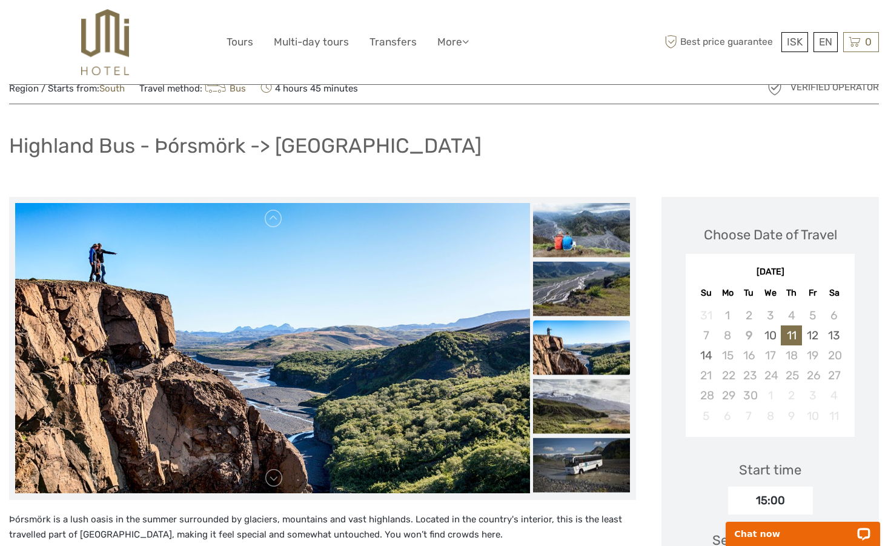
scroll to position [0, 0]
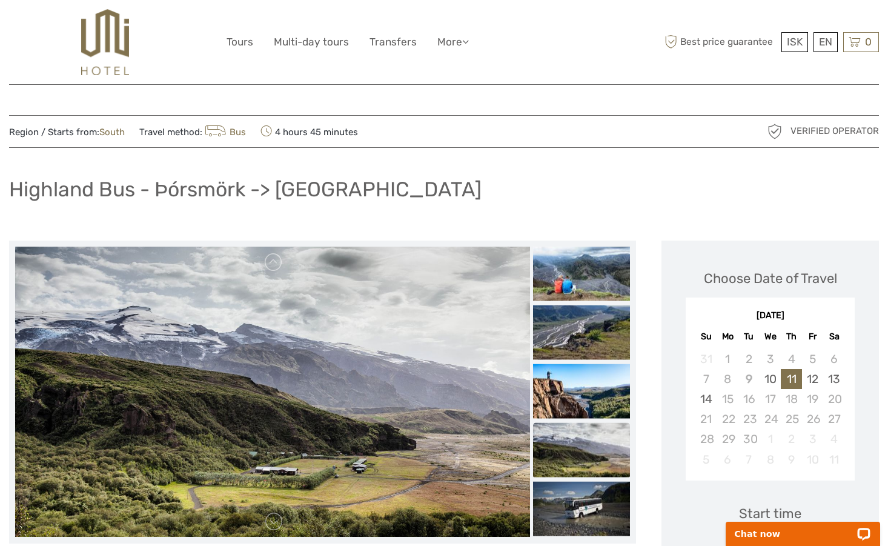
click at [308, 355] on img at bounding box center [272, 391] width 515 height 290
drag, startPoint x: 158, startPoint y: 190, endPoint x: 249, endPoint y: 193, distance: 90.9
click at [249, 193] on h1 "Highland Bus - Þórsmörk -> Reykjavík" at bounding box center [245, 189] width 472 height 25
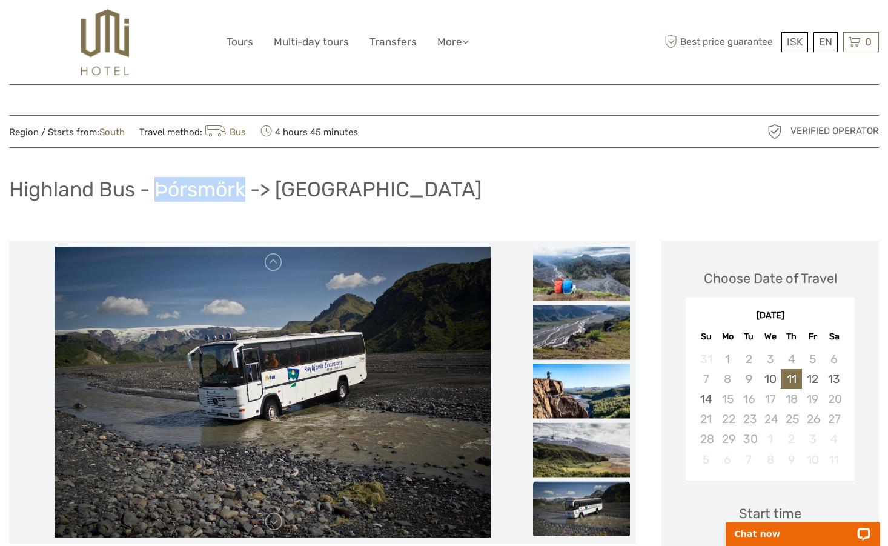
copy h1 "Þórsmörk"
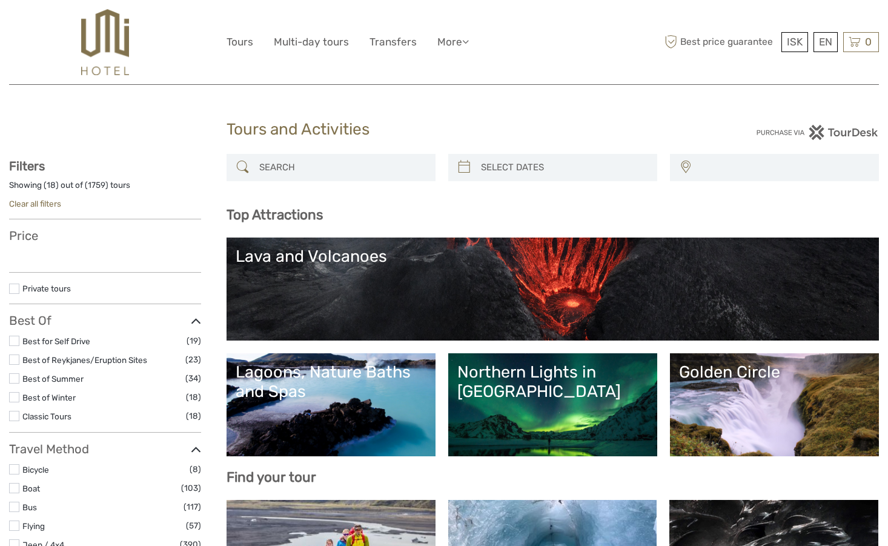
select select
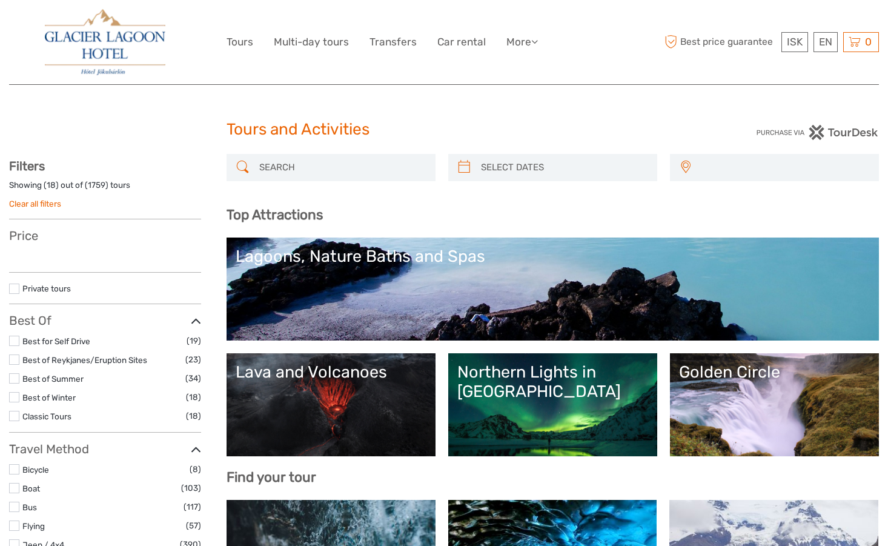
select select
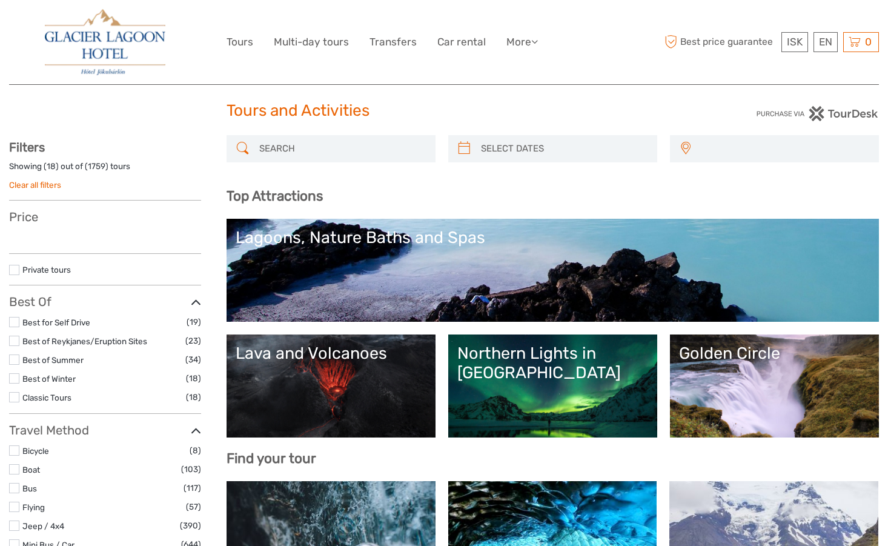
select select
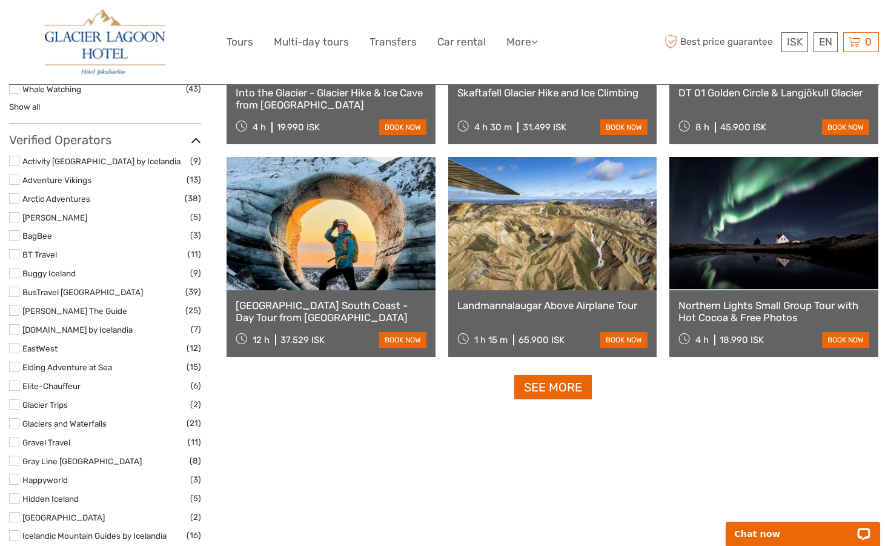
scroll to position [1409, 0]
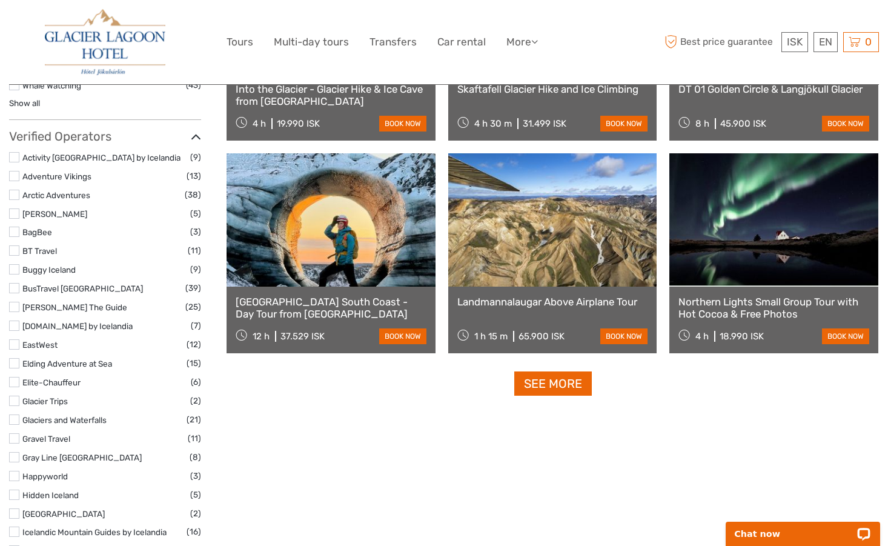
click at [858, 239] on link at bounding box center [773, 219] width 209 height 133
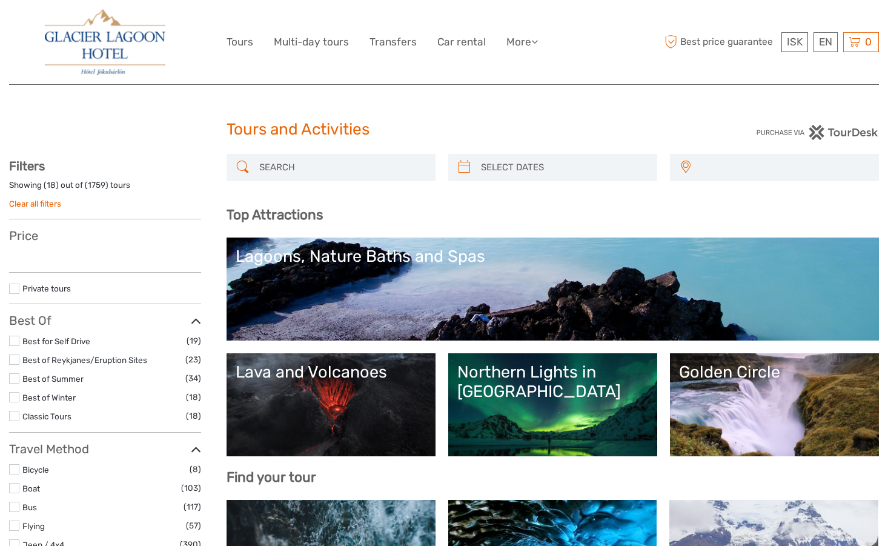
select select
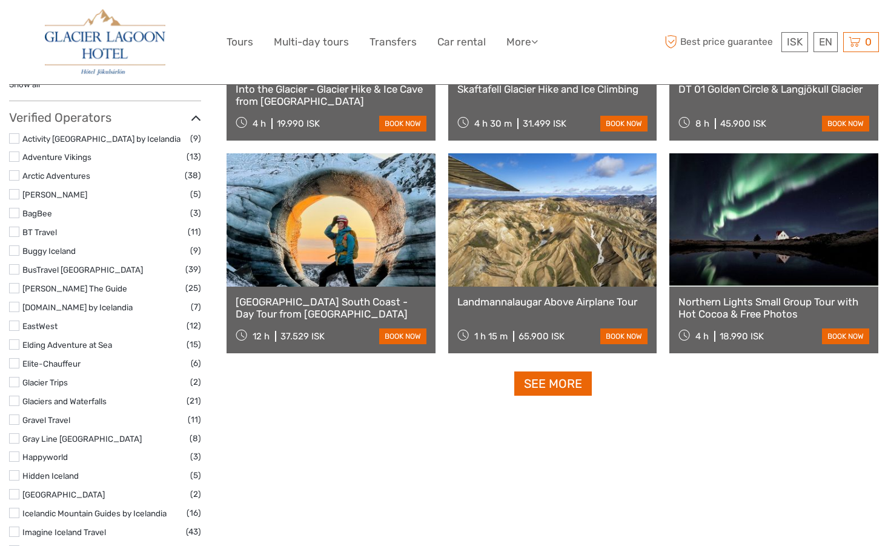
select select
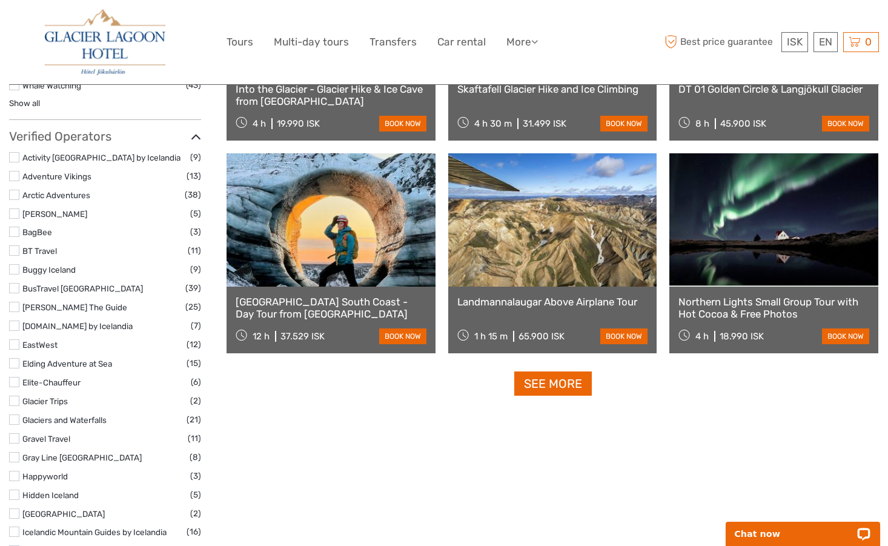
scroll to position [0, 0]
